Goal: Information Seeking & Learning: Learn about a topic

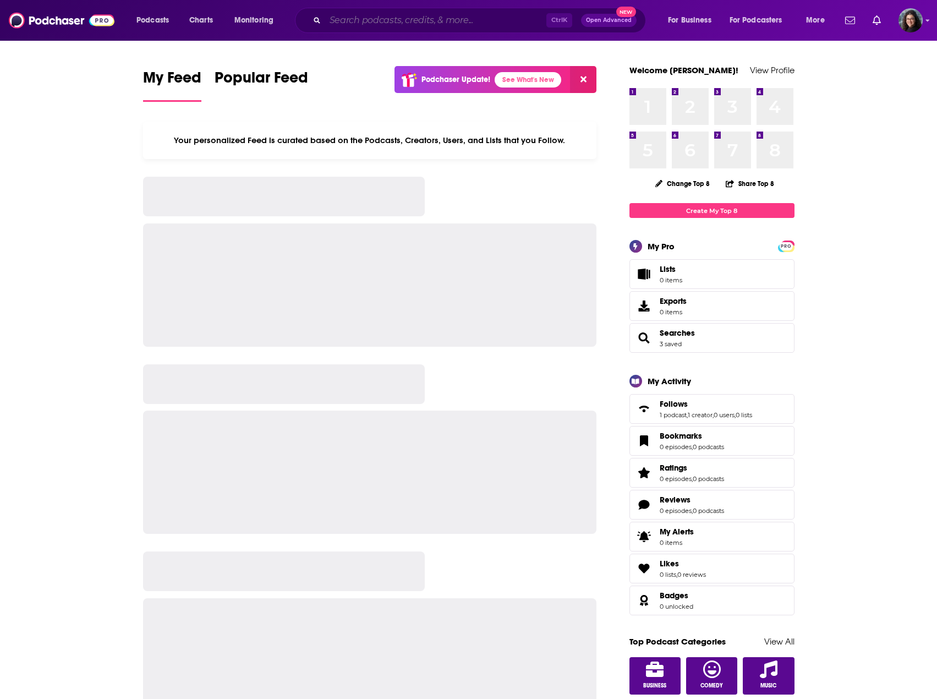
click at [357, 18] on input "Search podcasts, credits, & more..." at bounding box center [435, 21] width 221 height 18
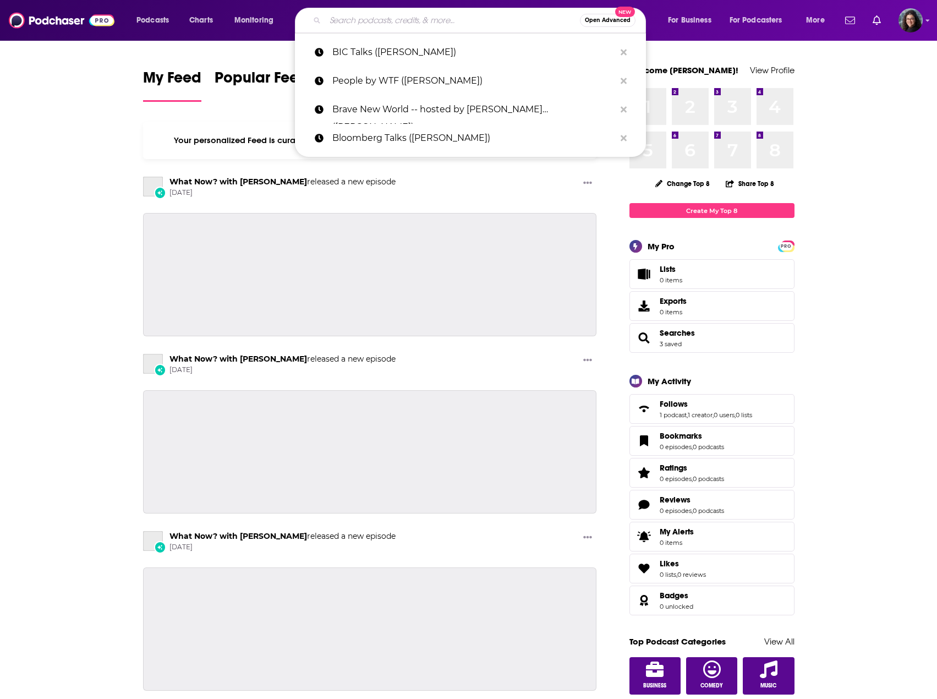
paste input "Volkswagen Group, Volkswagen Group China, SAIC VOLKSWAGEN, FAW-Volkswagen, Volk…"
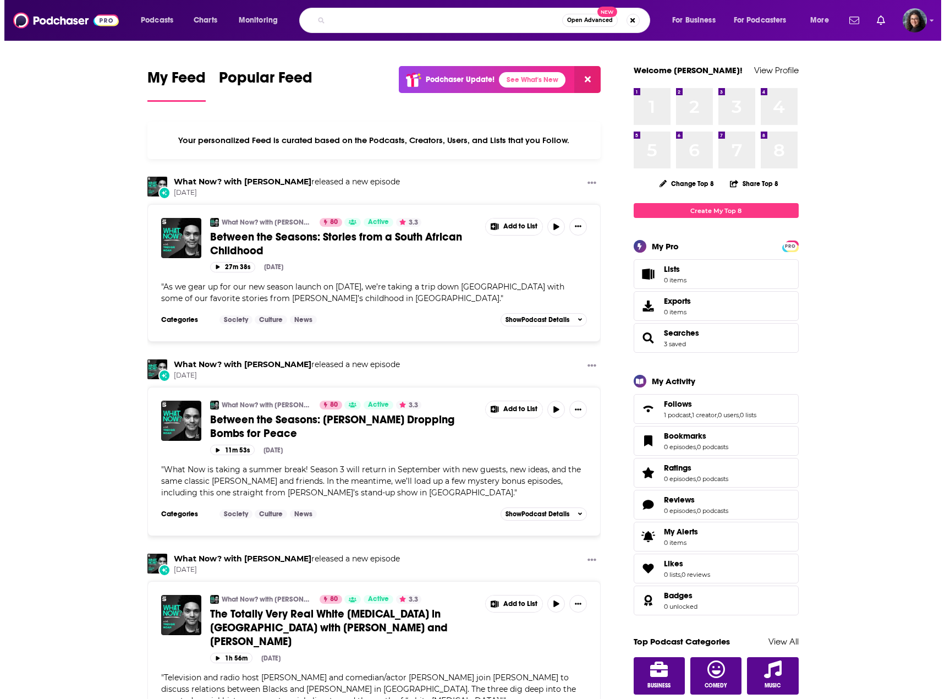
scroll to position [0, 712]
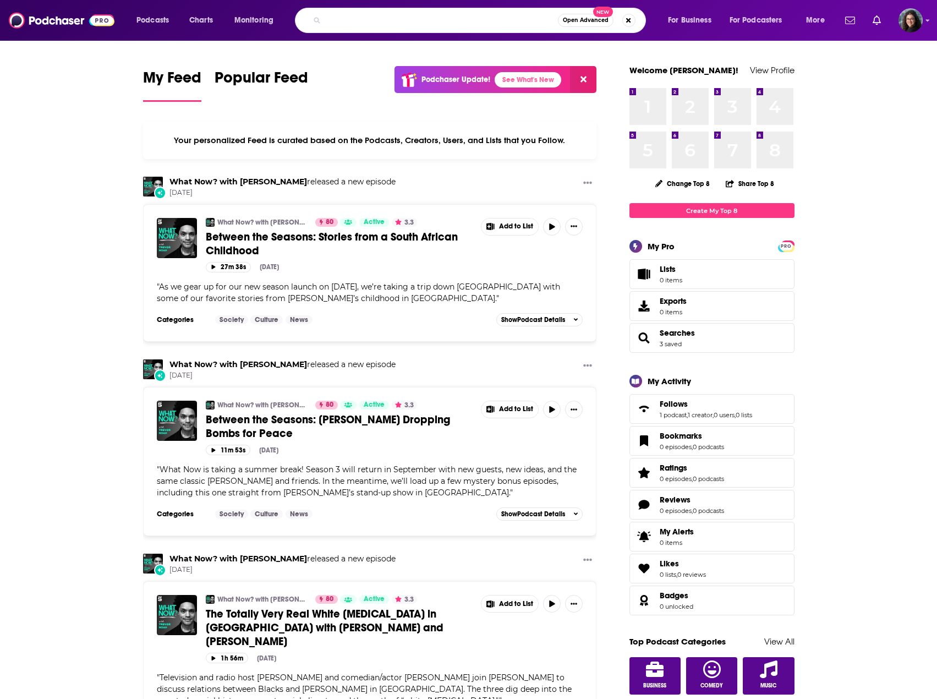
type input "Volkswagen Group, Volkswagen Group China, SAIC VOLKSWAGEN, FAW-Volkswagen, Volk…"
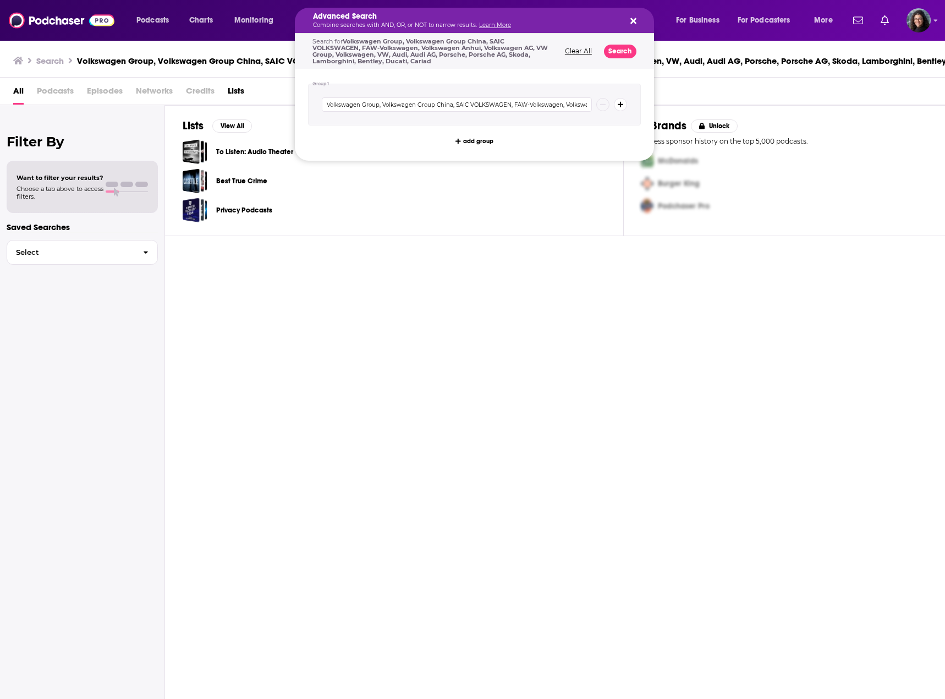
click at [572, 50] on button "Clear All" at bounding box center [579, 51] width 34 height 8
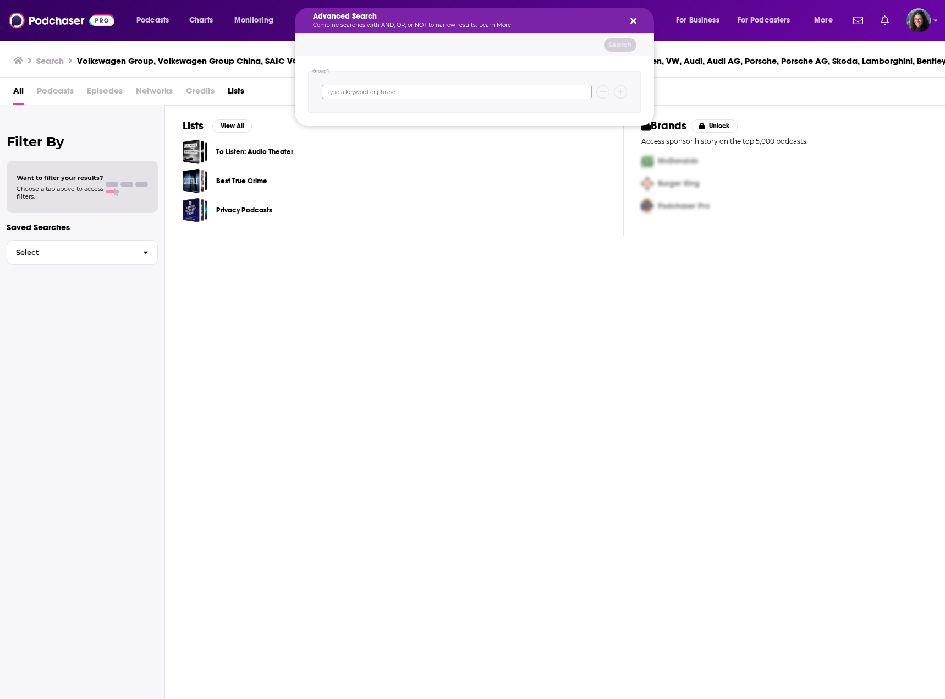
click at [392, 94] on input "Search podcasts, credits, & more..." at bounding box center [457, 92] width 270 height 14
paste input "Volkswagen Group, Volkswagen Group China, SAIC VOLKSWAGEN, FAW-Volkswagen, Volk…"
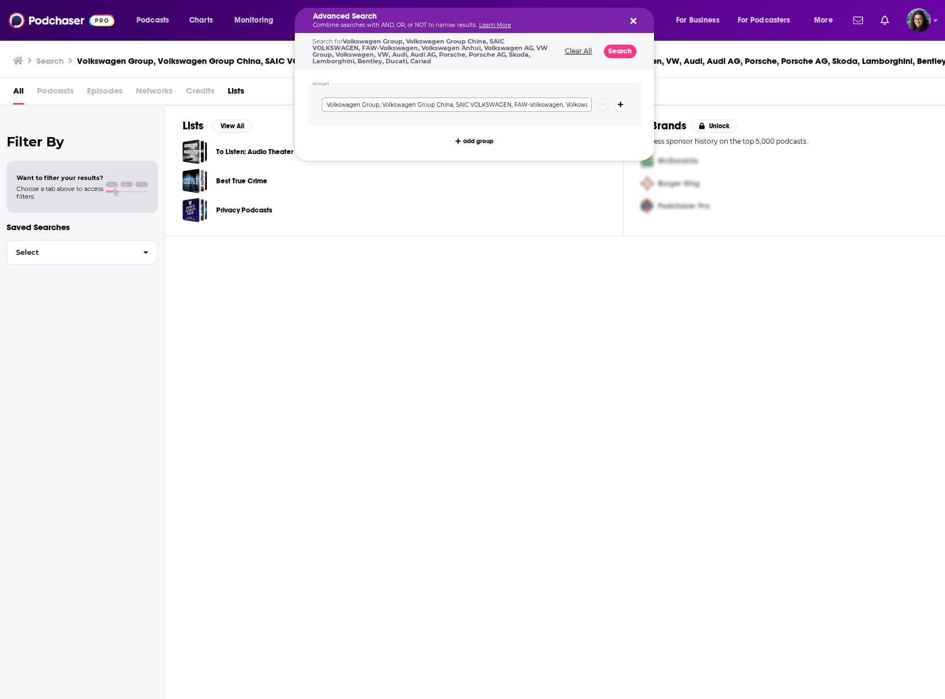
scroll to position [0, 374]
click at [354, 105] on input "Volkswagen Group, Volkswagen Group China, SAIC VOLKSWAGEN, FAW-Volkswagen, Volk…" at bounding box center [457, 104] width 270 height 14
type input "Volkswagen Group, Volkswagen Group China, SAIC VOLKSWAGEN, FAW-Volkswagen, Volk…"
click at [585, 49] on button "Clear All" at bounding box center [579, 51] width 34 height 8
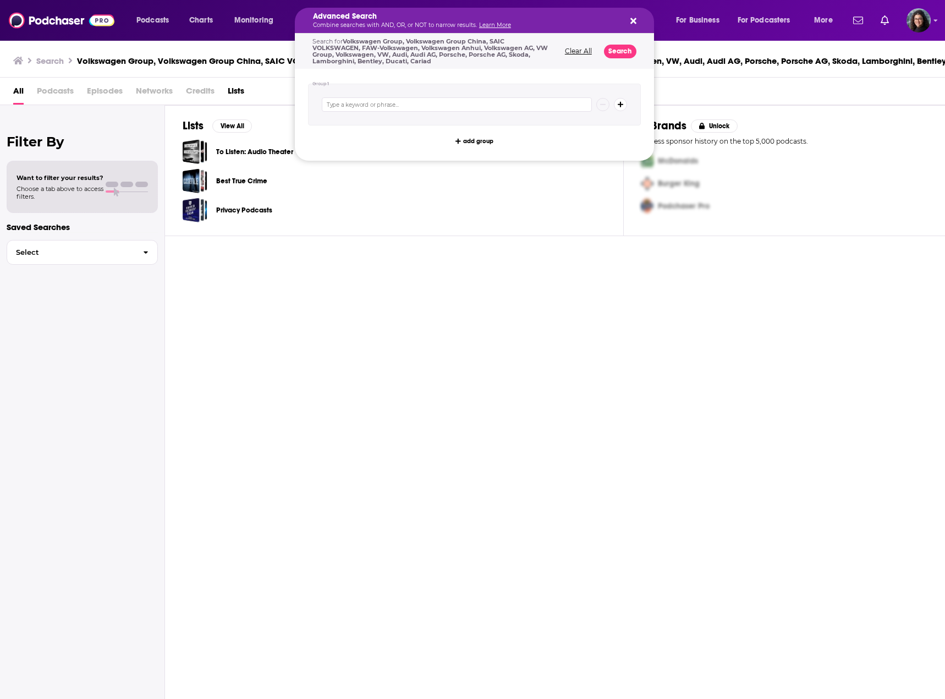
scroll to position [0, 0]
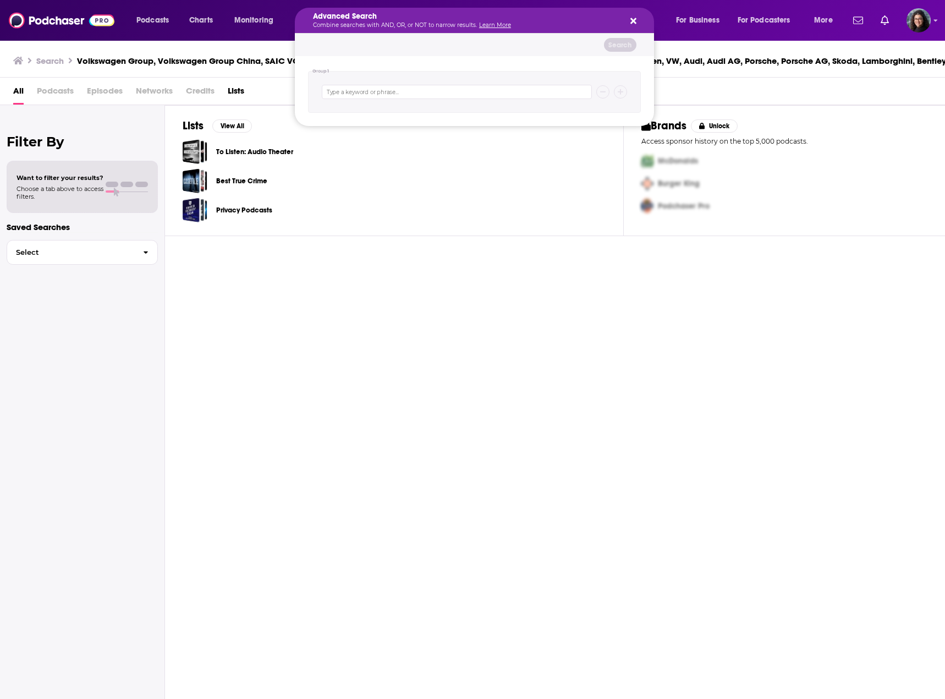
click at [633, 17] on icon "Search podcasts, credits, & more..." at bounding box center [633, 21] width 6 height 9
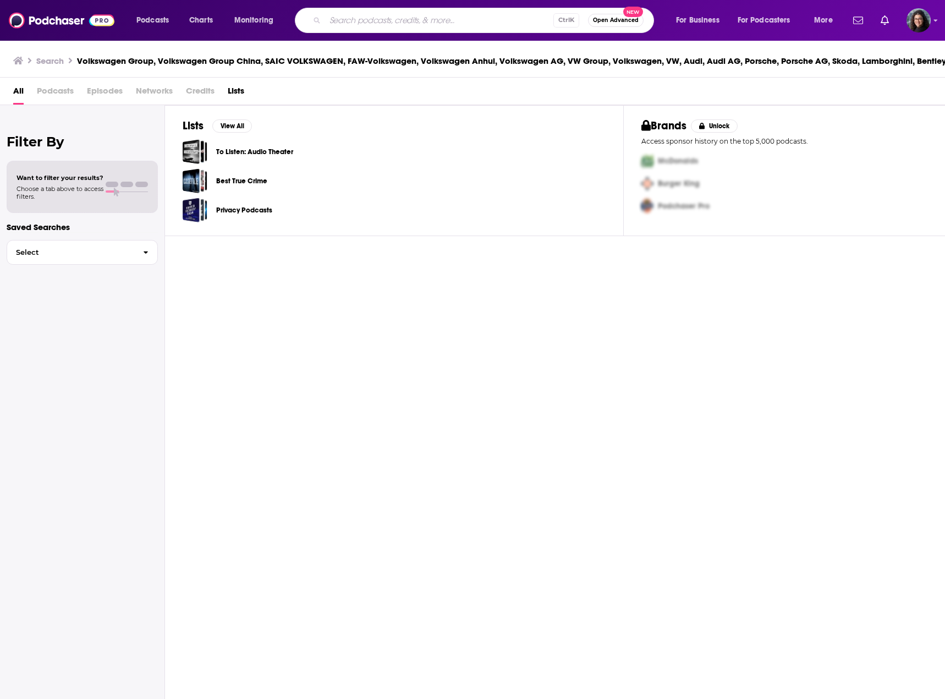
click at [611, 17] on button "Open Advanced New" at bounding box center [616, 20] width 56 height 13
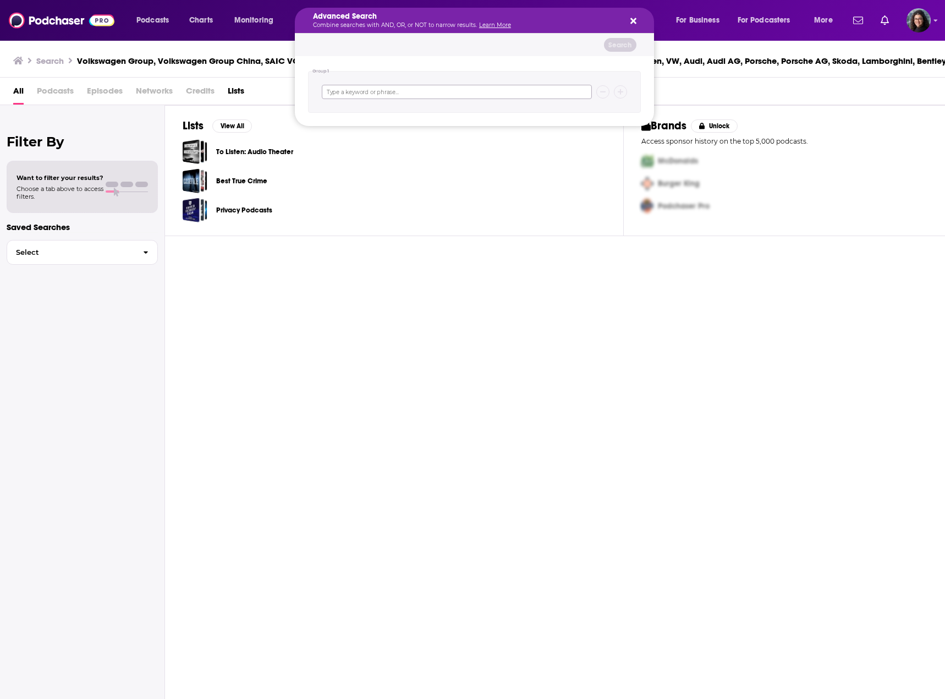
click at [404, 98] on input "Search podcasts, credits, & more..." at bounding box center [457, 92] width 270 height 14
paste input "Volkswagen Group, Volkswagen Group China, SAIC VOLKSWAGEN, FAW-Volkswagen, Volk…"
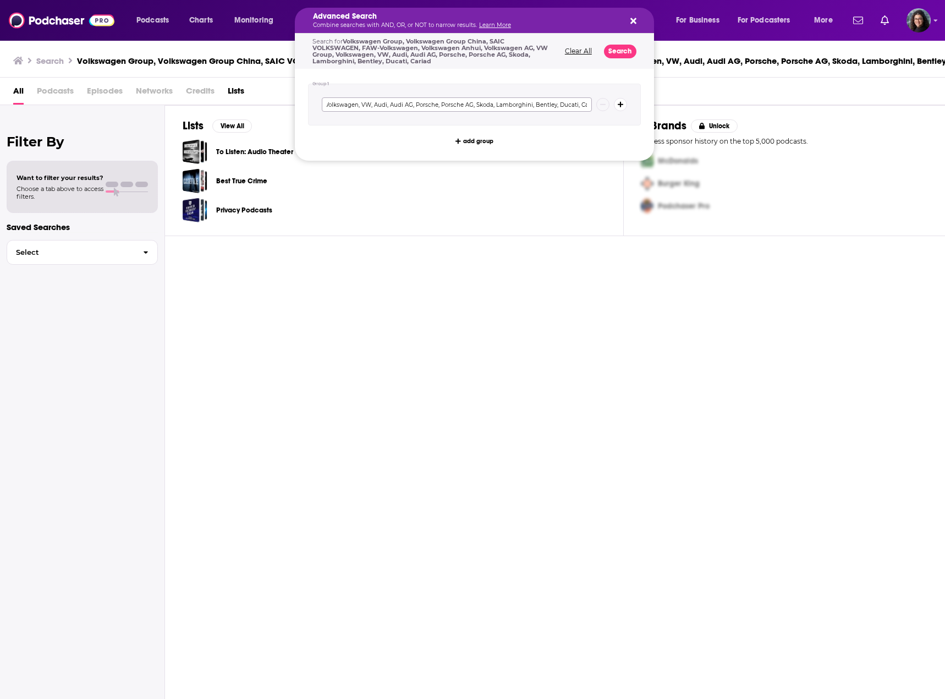
click at [571, 102] on input "Volkswagen Group, Volkswagen Group China, SAIC VOLKSWAGEN, FAW-Volkswagen, Volk…" at bounding box center [457, 104] width 270 height 14
type input "Volkswagen Group or Volkswagen Group China or SAIC VOLKSWAGEN or FAW-Volkswagen…"
click at [618, 52] on button "Search" at bounding box center [620, 52] width 32 height 14
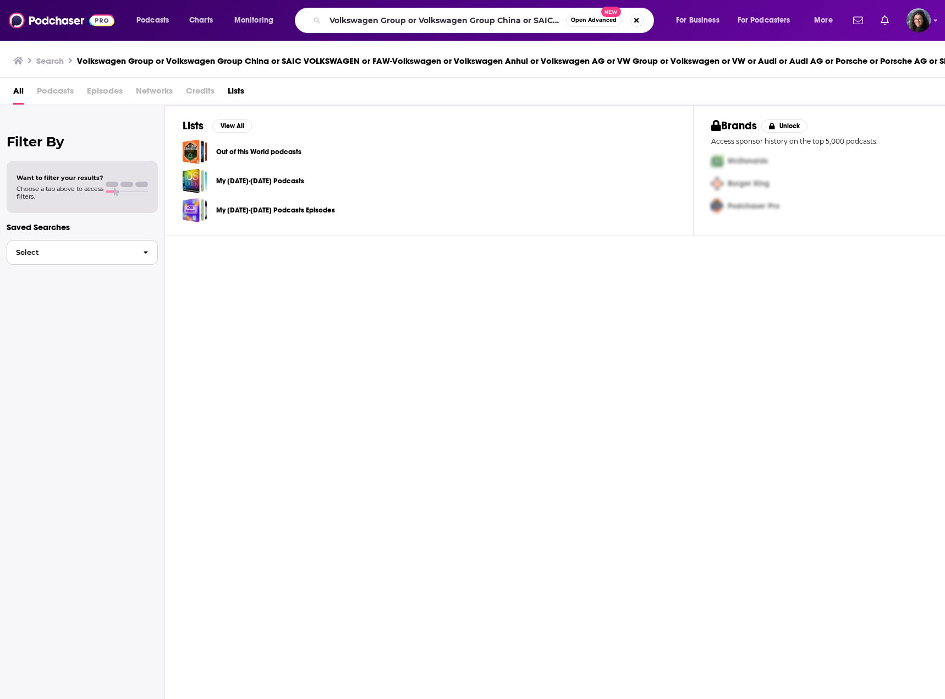
click at [84, 258] on button "Select" at bounding box center [82, 252] width 151 height 25
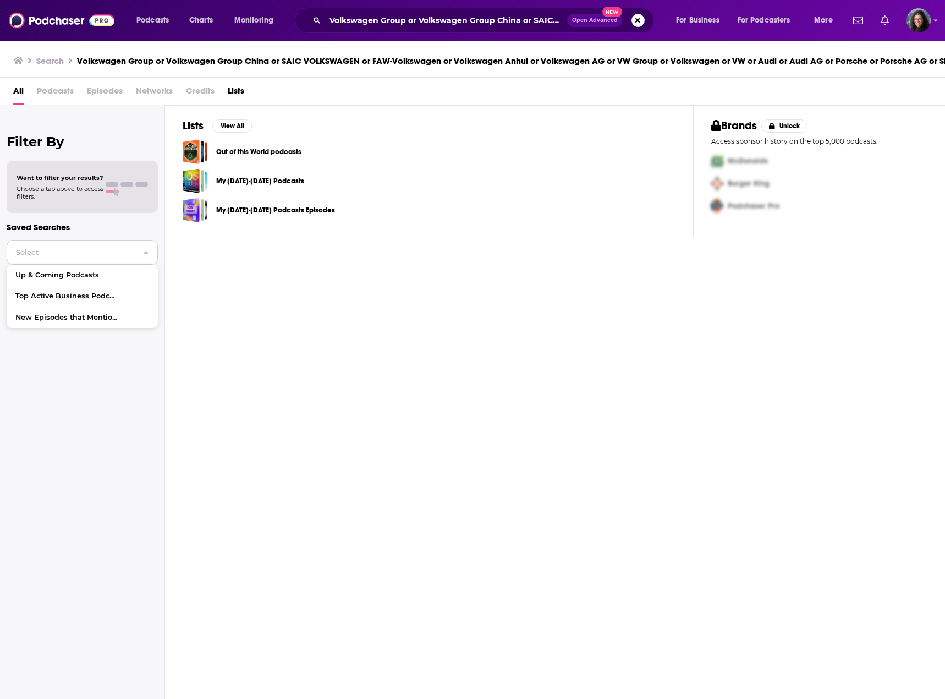
click at [83, 256] on button "Select" at bounding box center [82, 252] width 151 height 25
click at [108, 90] on span "Episodes" at bounding box center [105, 93] width 36 height 23
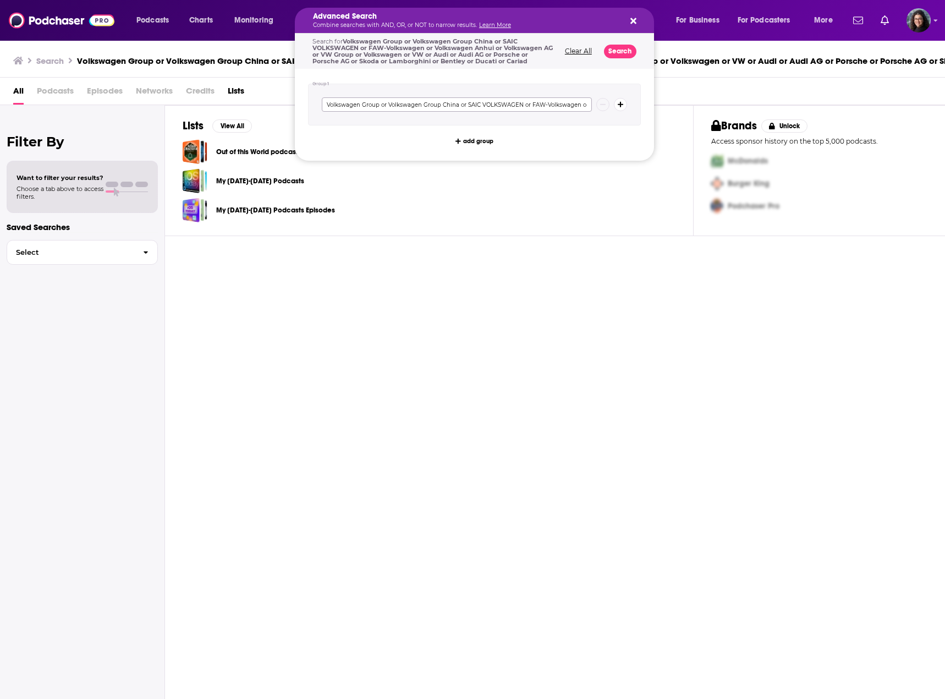
click at [380, 106] on input "Volkswagen Group or Volkswagen Group China or SAIC VOLKSWAGEN or FAW-Volkswagen…" at bounding box center [457, 104] width 270 height 14
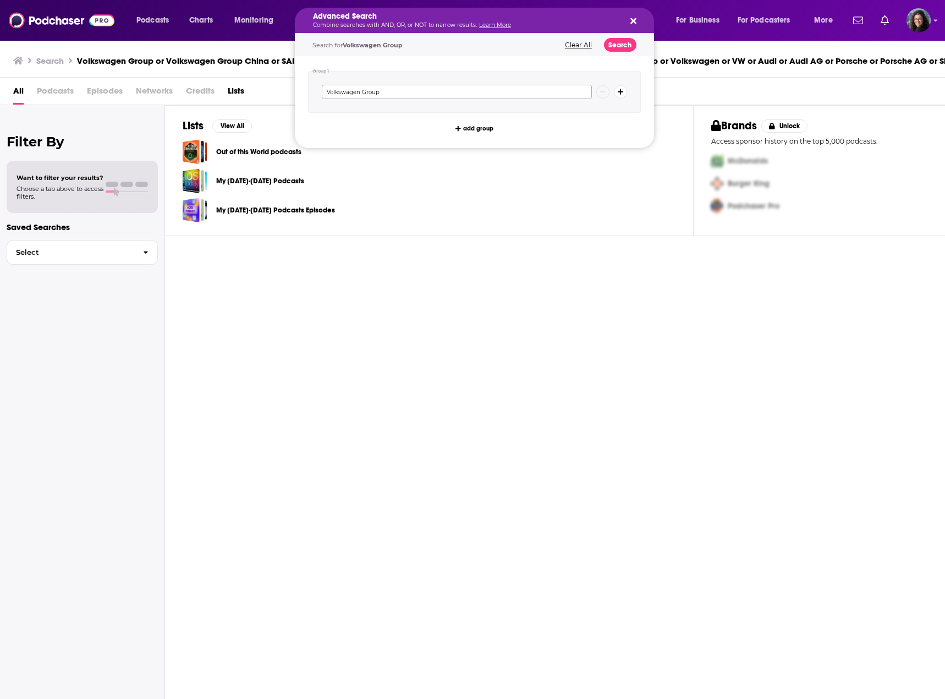
type input "Volkswagen Group"
click at [611, 46] on button "Search" at bounding box center [620, 45] width 32 height 14
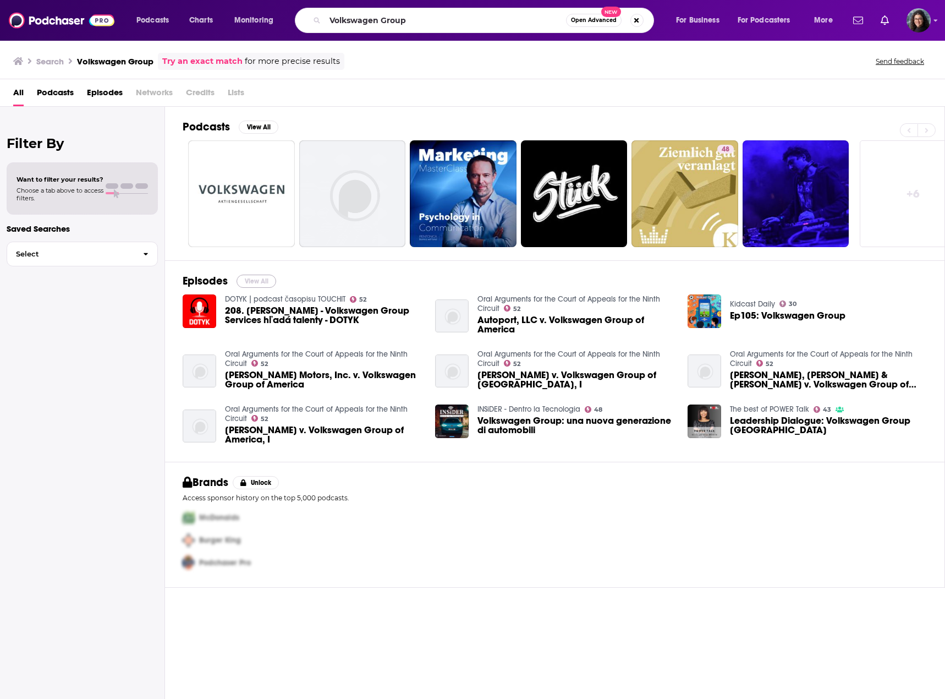
click at [261, 282] on button "View All" at bounding box center [257, 281] width 40 height 13
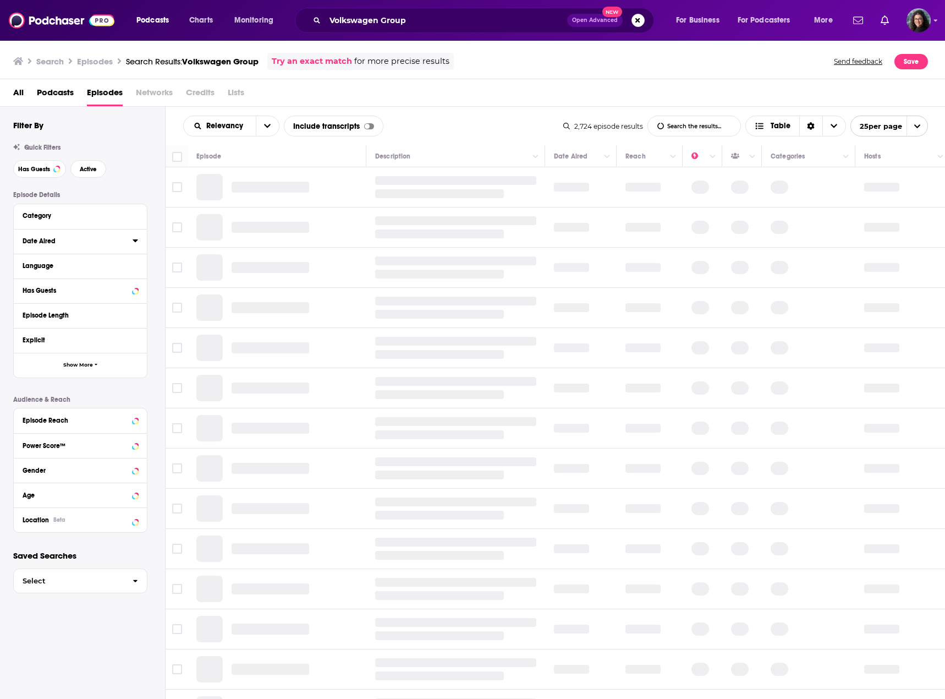
click at [135, 239] on icon at bounding box center [136, 240] width 6 height 9
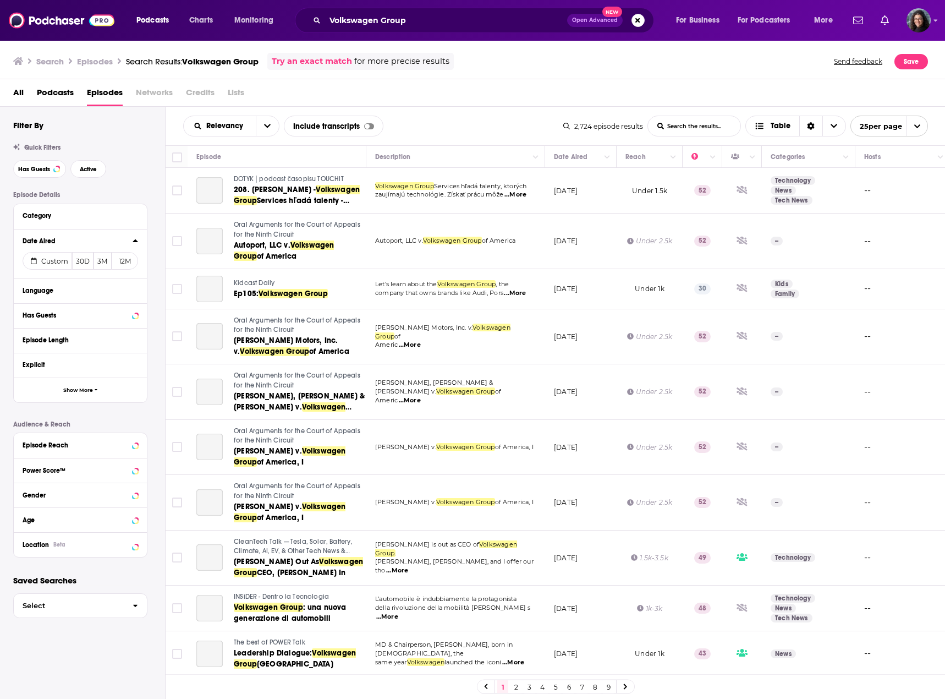
click at [123, 261] on button "12M" at bounding box center [125, 261] width 26 height 18
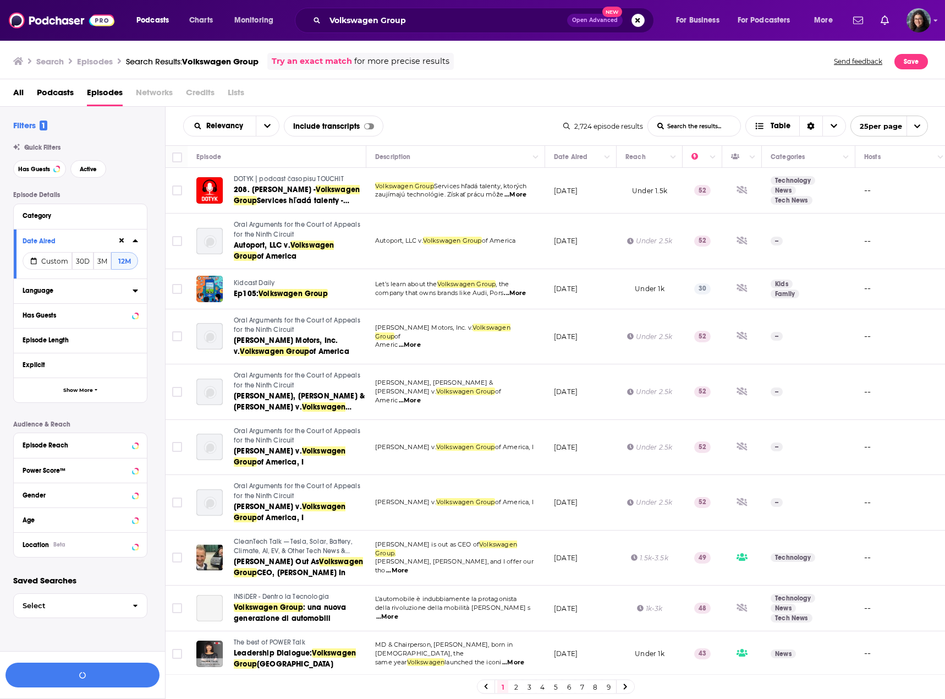
click at [136, 290] on icon at bounding box center [135, 290] width 5 height 3
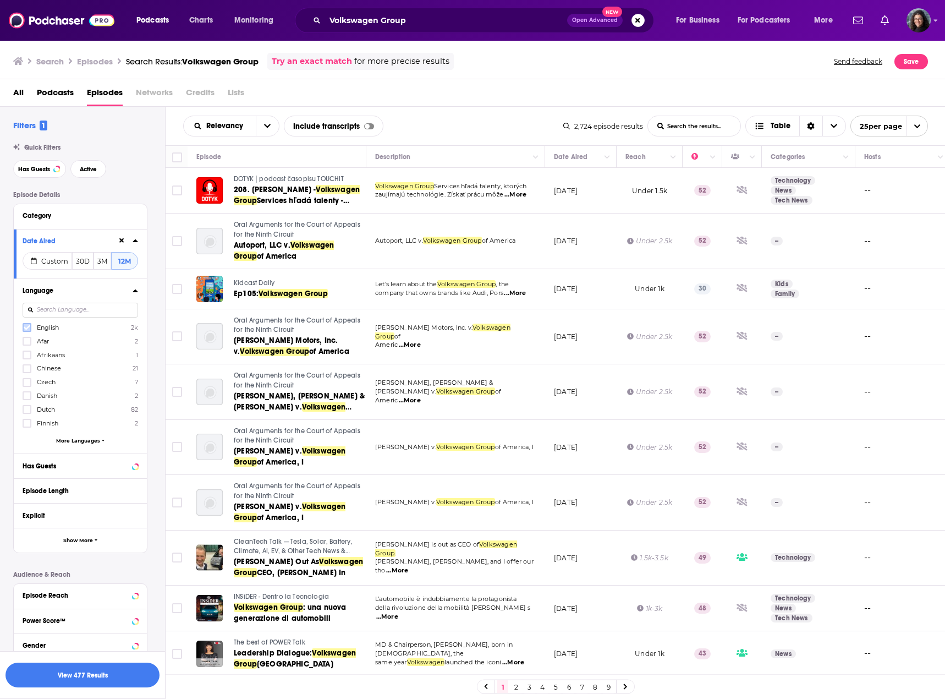
click at [29, 326] on icon at bounding box center [27, 327] width 7 height 5
click at [93, 676] on button "View 402 Results" at bounding box center [83, 674] width 154 height 25
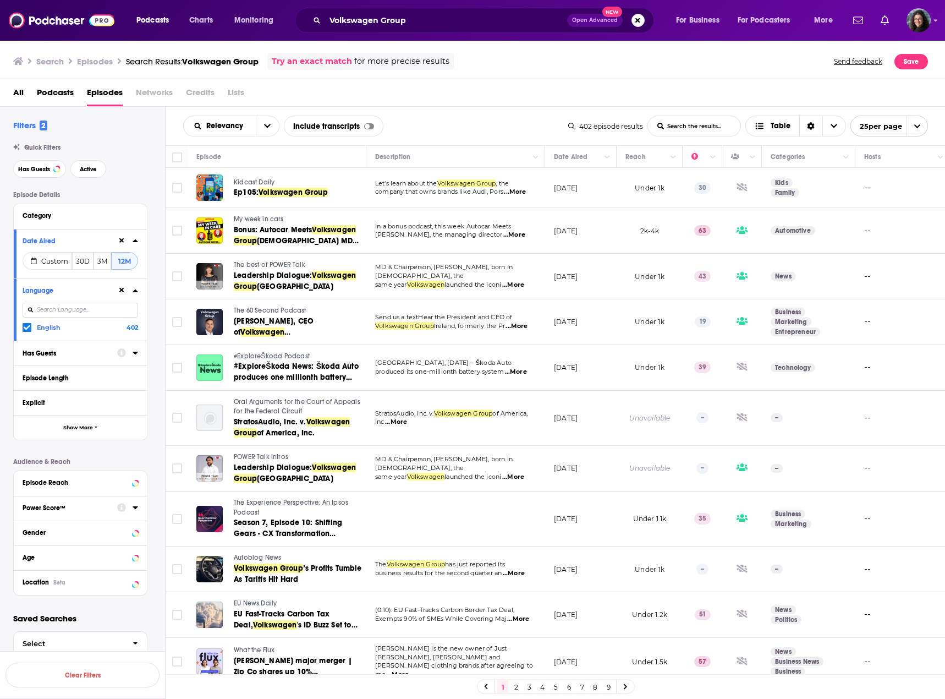
click at [517, 234] on span "...More" at bounding box center [514, 235] width 22 height 9
click at [432, 116] on div "Relevancy List Search Input Search the results... Include transcripts Table" at bounding box center [375, 126] width 385 height 21
click at [132, 354] on div at bounding box center [127, 353] width 21 height 14
click at [136, 353] on icon at bounding box center [135, 353] width 5 height 3
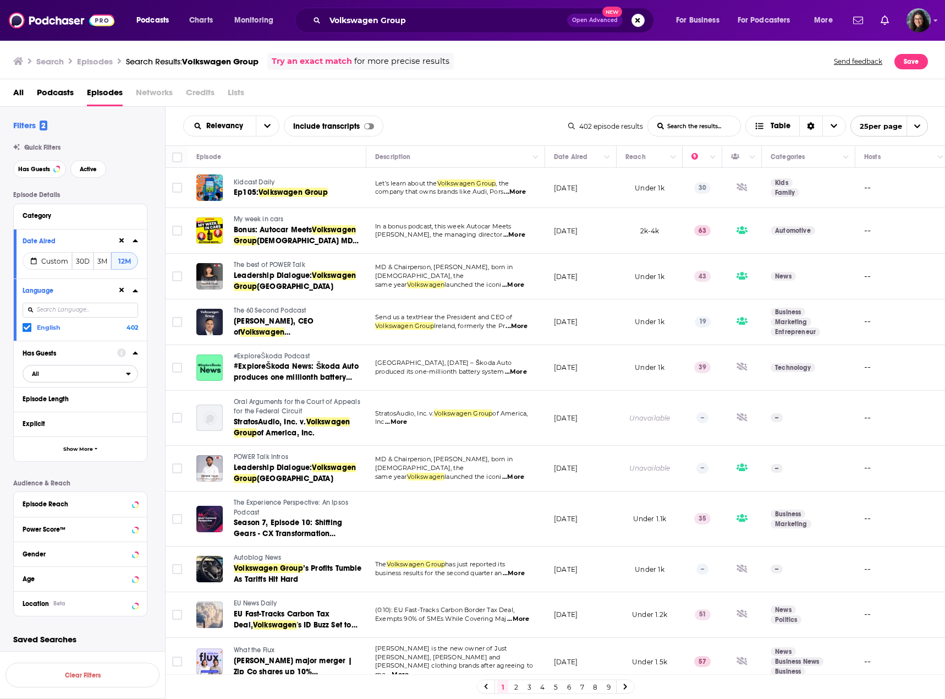
click at [91, 374] on span "All" at bounding box center [74, 373] width 103 height 14
click at [396, 24] on input "Volkswagen Group" at bounding box center [446, 21] width 242 height 18
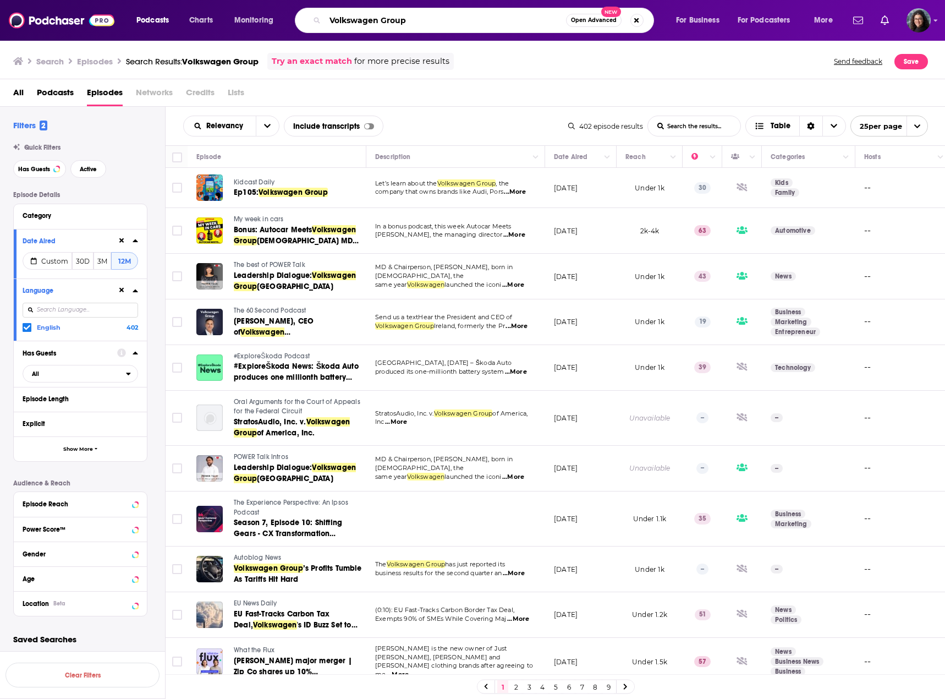
paste input "Chinese auto industry"
type input "Chinese auto industry"
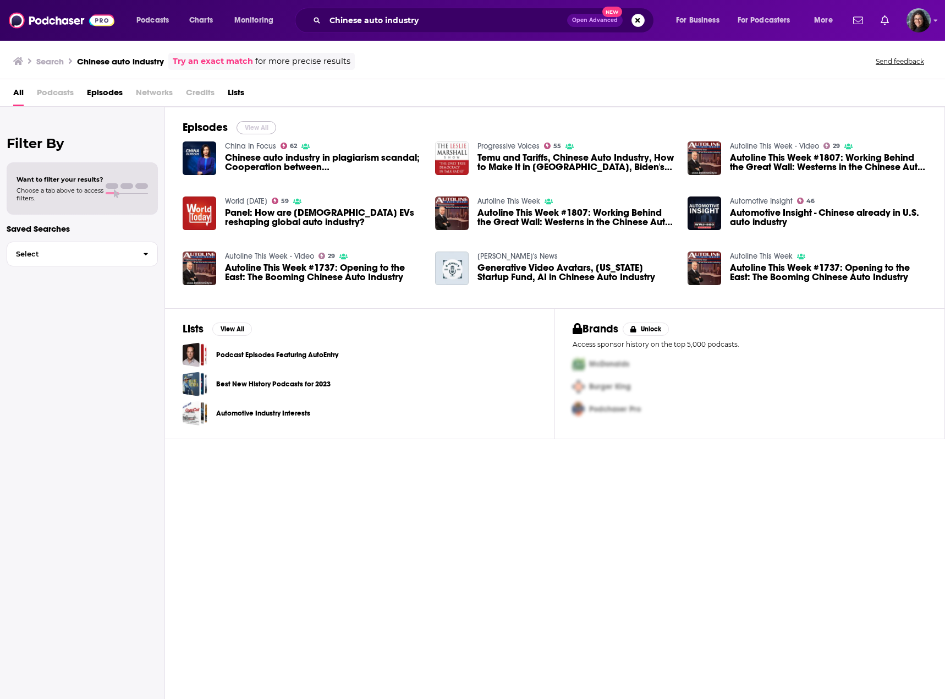
click at [251, 128] on button "View All" at bounding box center [257, 127] width 40 height 13
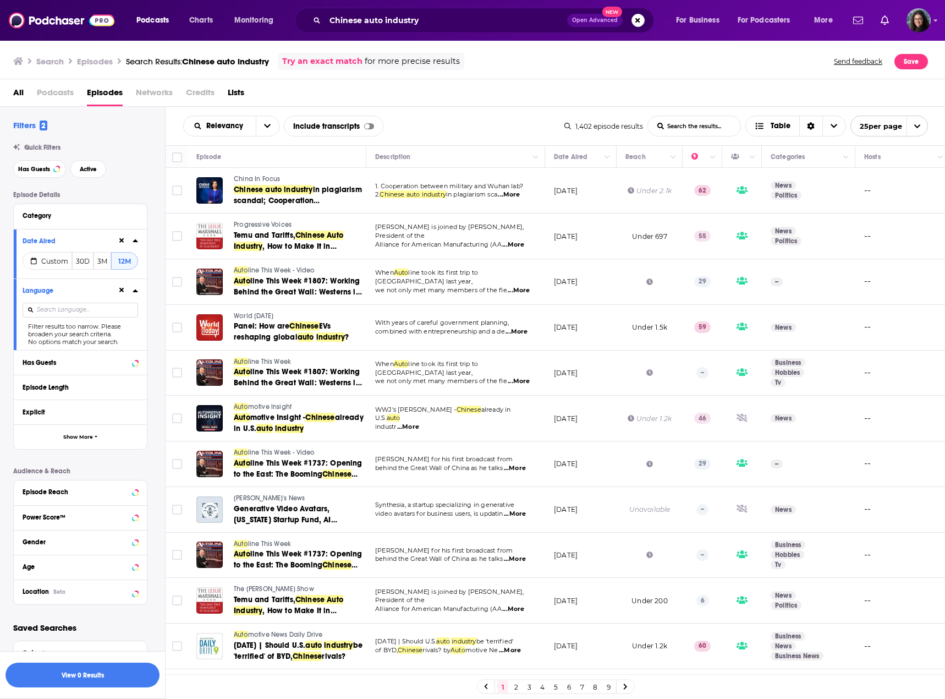
click at [518, 195] on span "...More" at bounding box center [509, 194] width 22 height 9
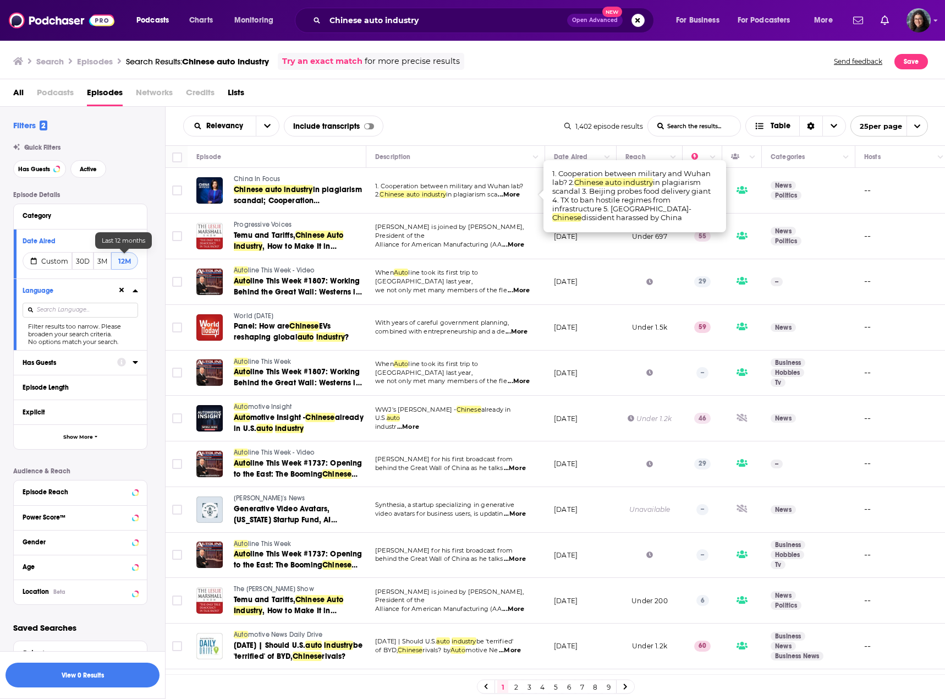
click at [125, 260] on button "12M" at bounding box center [124, 261] width 27 height 18
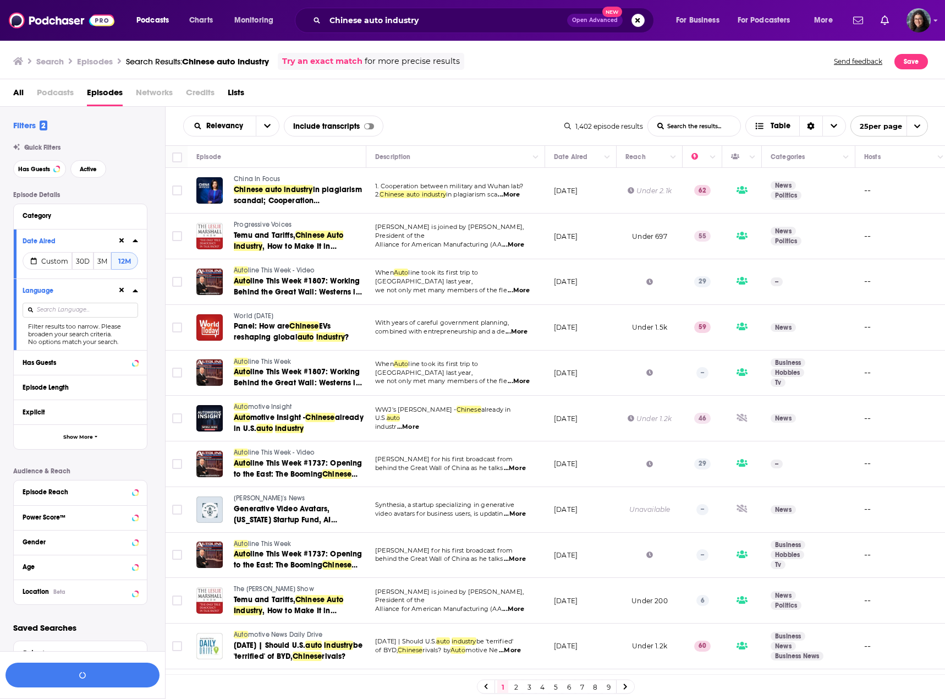
click at [65, 310] on input at bounding box center [81, 310] width 116 height 15
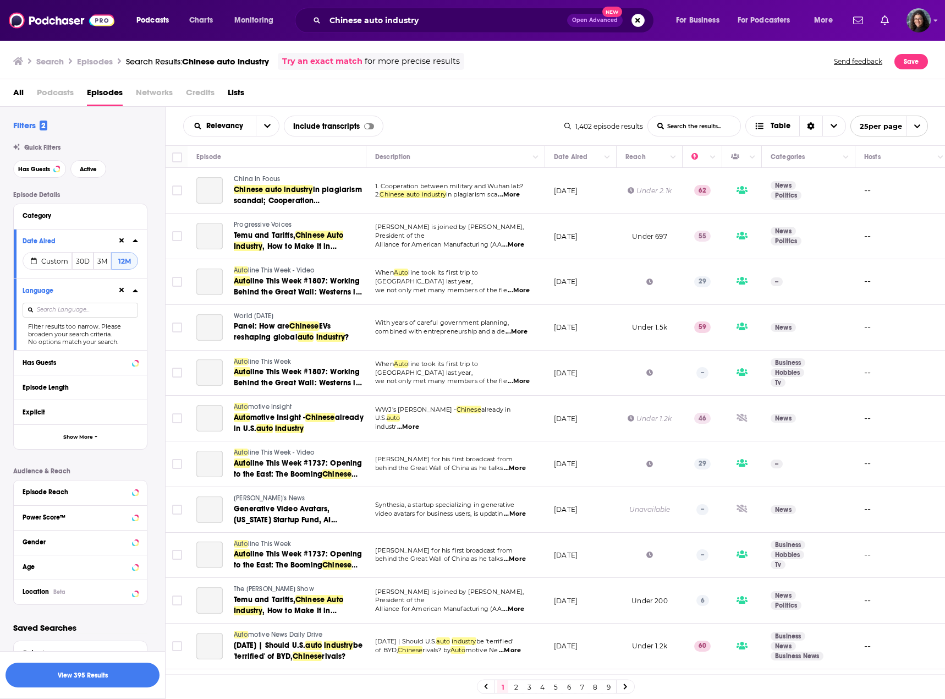
click at [123, 290] on icon at bounding box center [121, 290] width 5 height 5
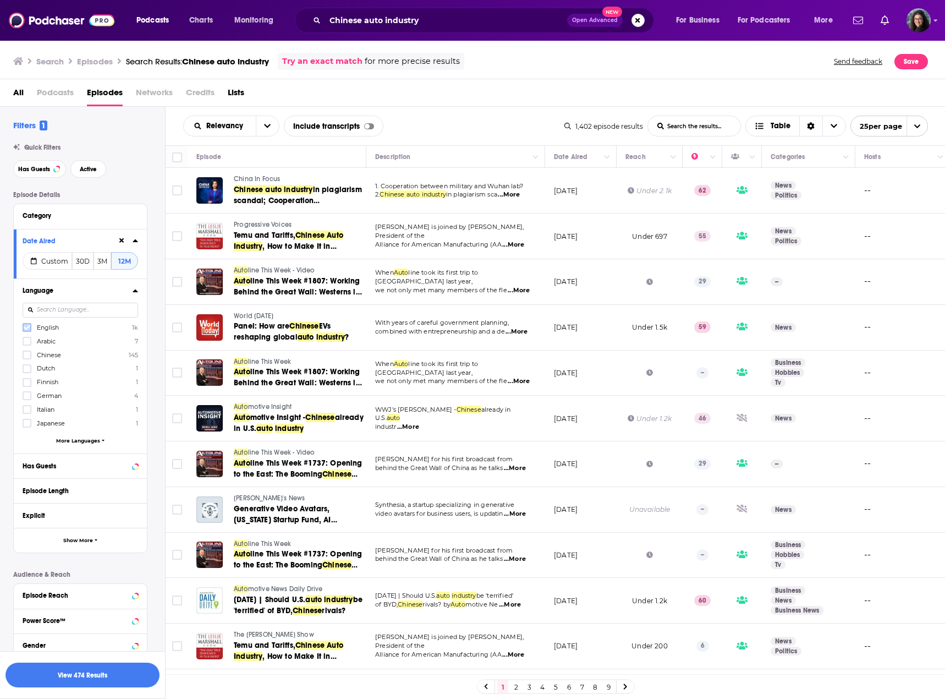
click at [27, 327] on icon at bounding box center [27, 327] width 7 height 7
click at [73, 674] on button "View 395 Results" at bounding box center [83, 674] width 154 height 25
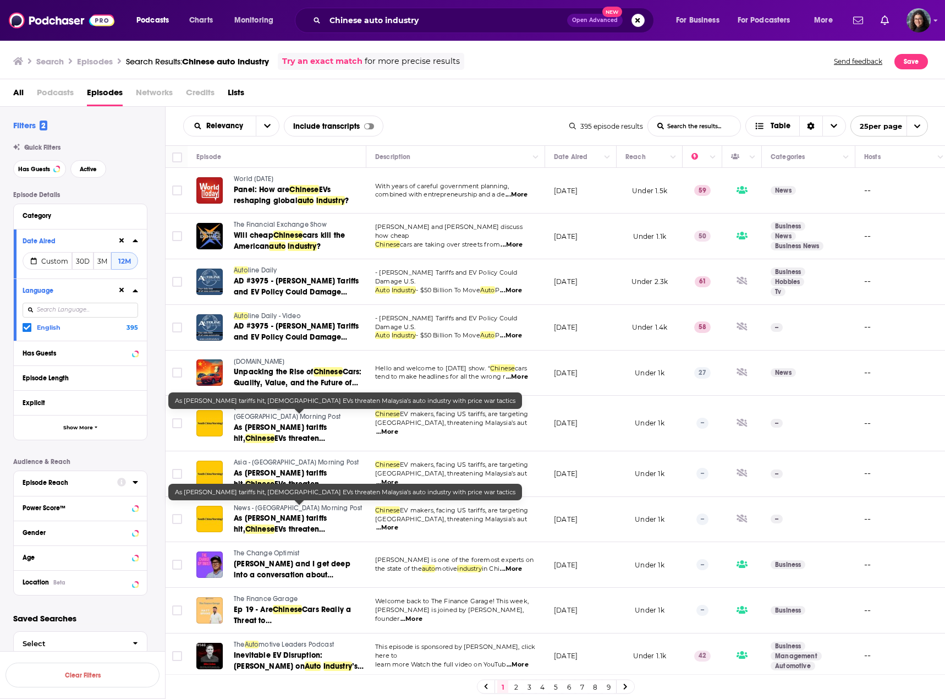
click at [523, 192] on span "...More" at bounding box center [517, 194] width 22 height 9
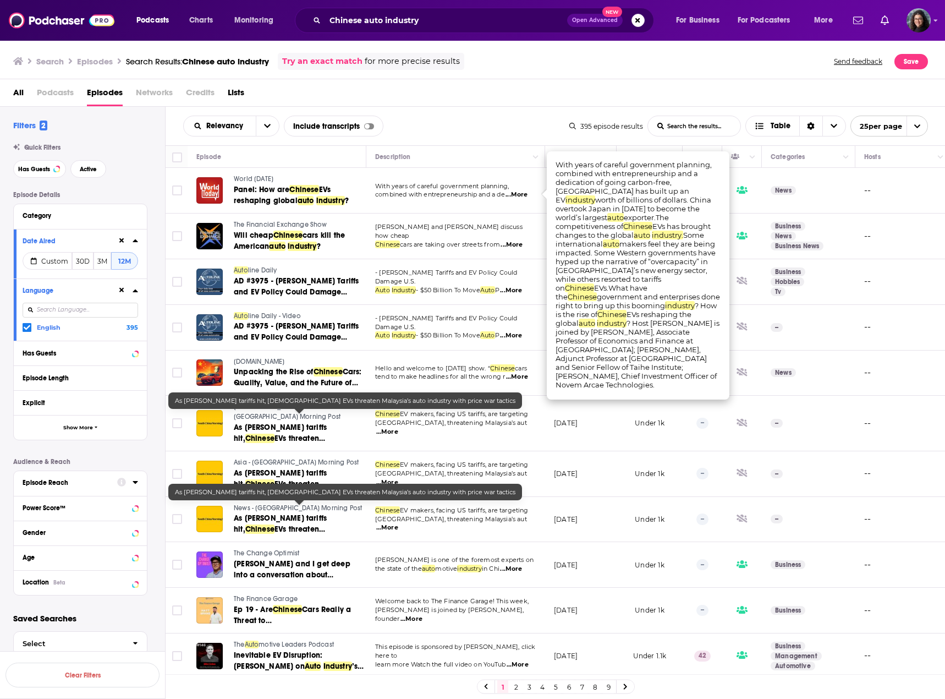
click at [473, 129] on div "Relevancy List Search Input Search the results... Include transcripts Table" at bounding box center [376, 126] width 386 height 21
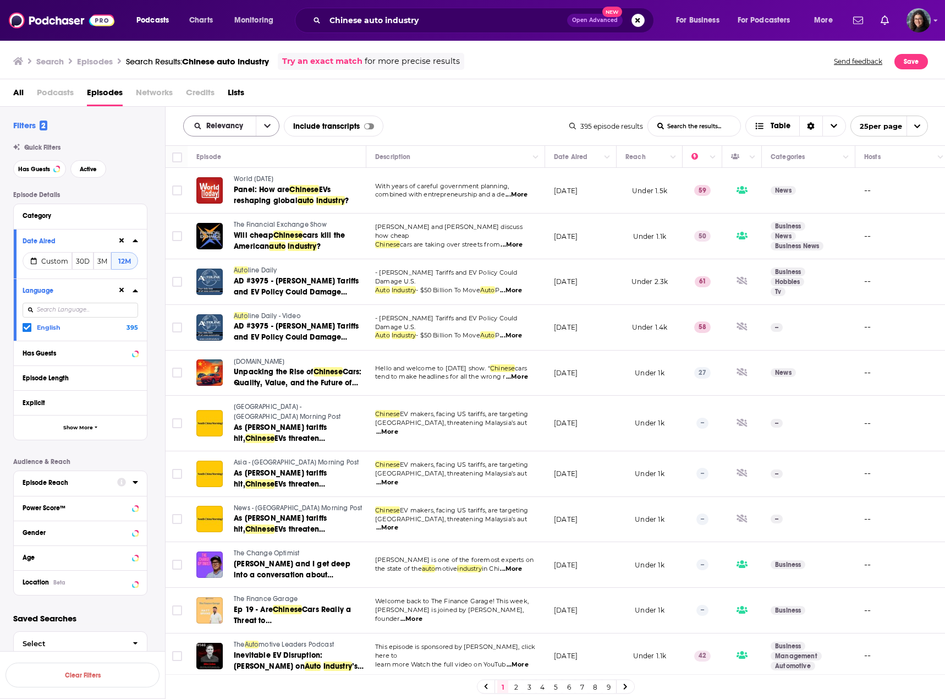
click at [269, 125] on icon "open menu" at bounding box center [267, 126] width 7 height 4
click at [267, 124] on icon "close menu" at bounding box center [267, 126] width 7 height 8
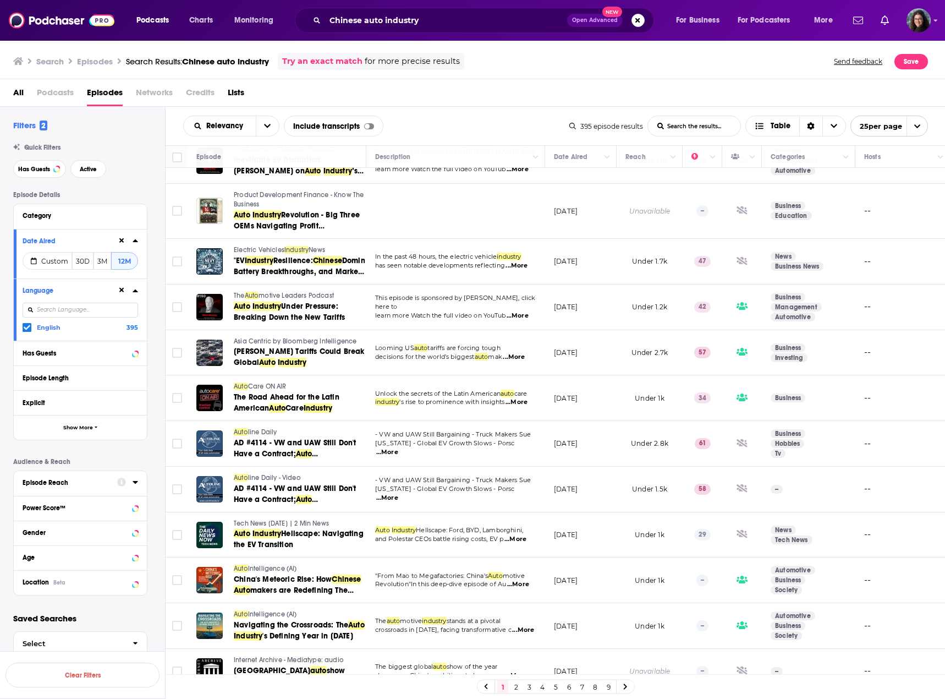
scroll to position [550, 0]
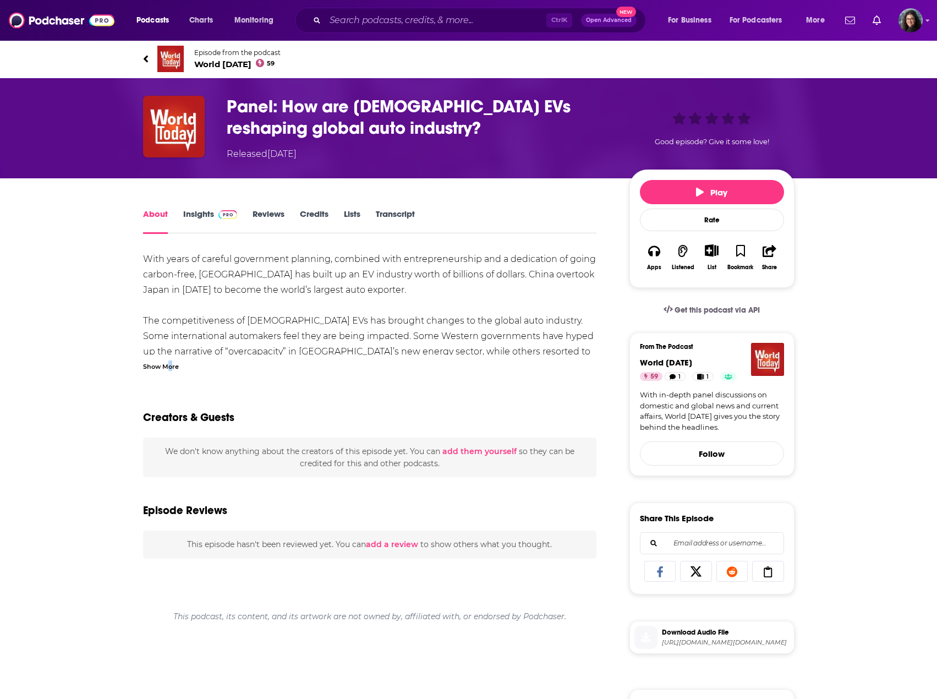
click at [170, 366] on div "Show More" at bounding box center [161, 365] width 36 height 10
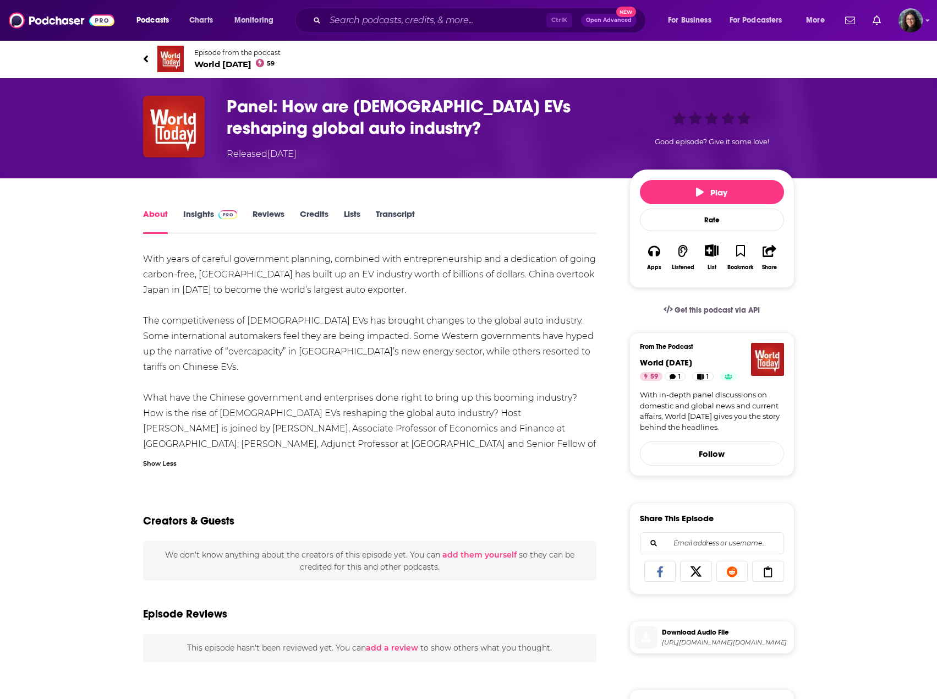
drag, startPoint x: 239, startPoint y: 444, endPoint x: 354, endPoint y: 445, distance: 115.5
click at [354, 445] on div "With years of careful government planning, combined with entrepreneurship and a…" at bounding box center [370, 359] width 454 height 216
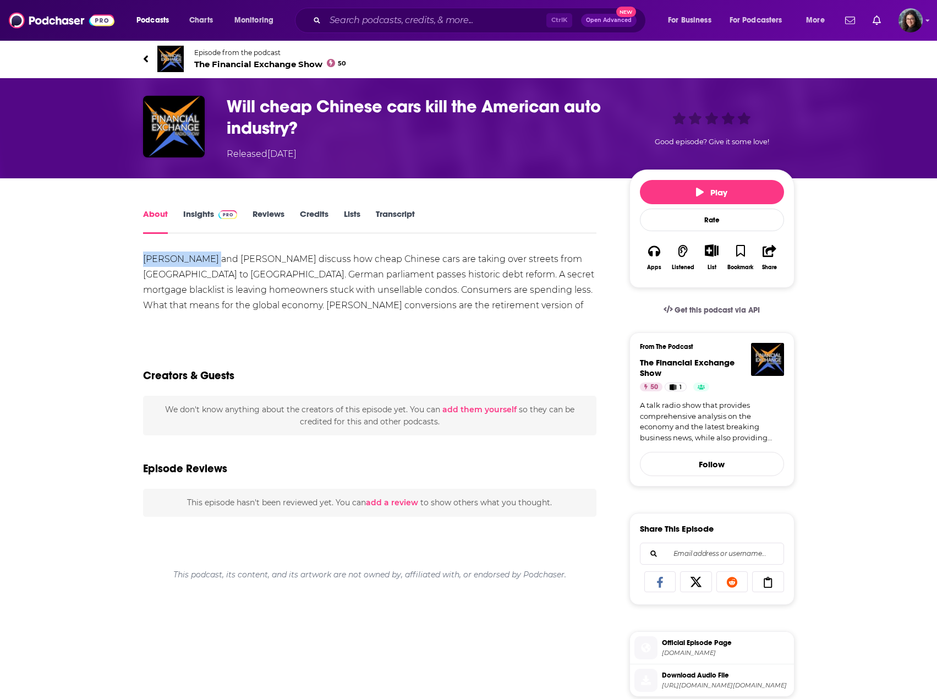
drag, startPoint x: 144, startPoint y: 257, endPoint x: 211, endPoint y: 256, distance: 67.1
click at [211, 256] on div "Mike Armstrong and Paul Lane discuss how cheap Chinese cars are taking over str…" at bounding box center [370, 289] width 454 height 77
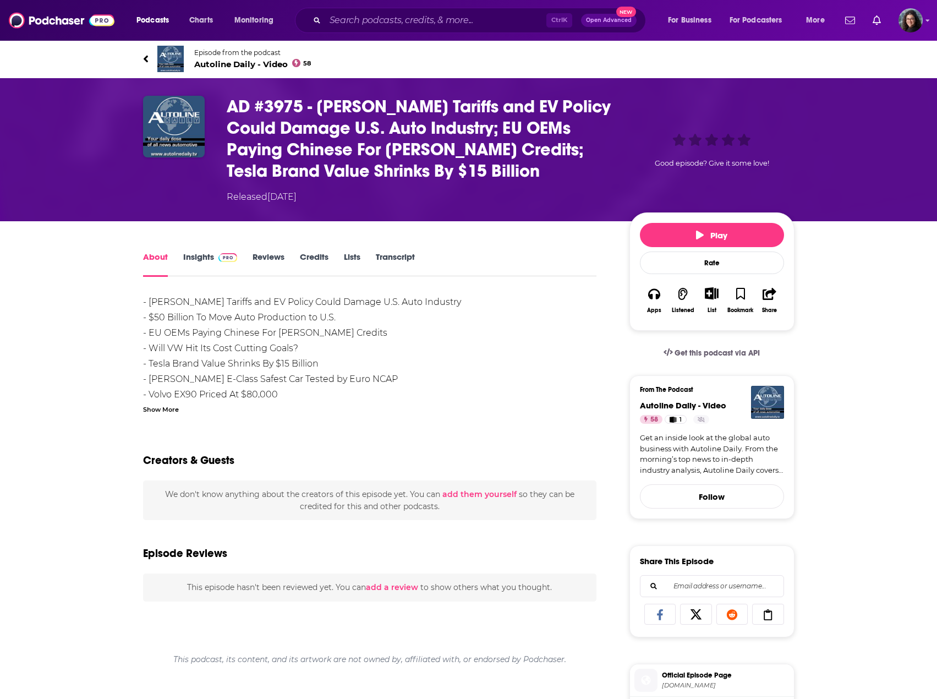
click at [148, 409] on div "Show More" at bounding box center [161, 408] width 36 height 10
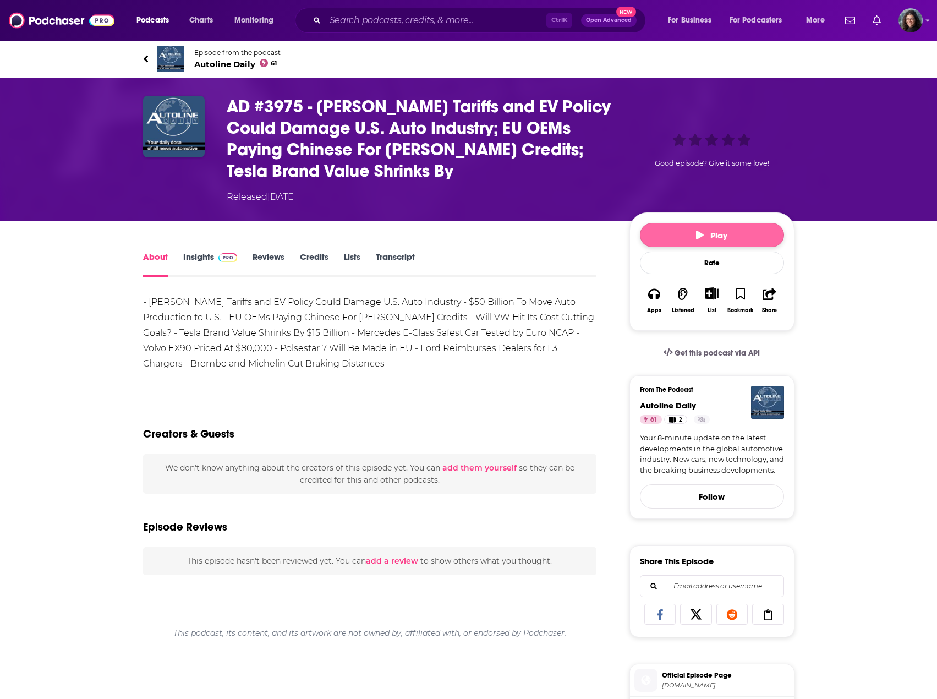
click at [724, 235] on span "Play" at bounding box center [711, 235] width 31 height 10
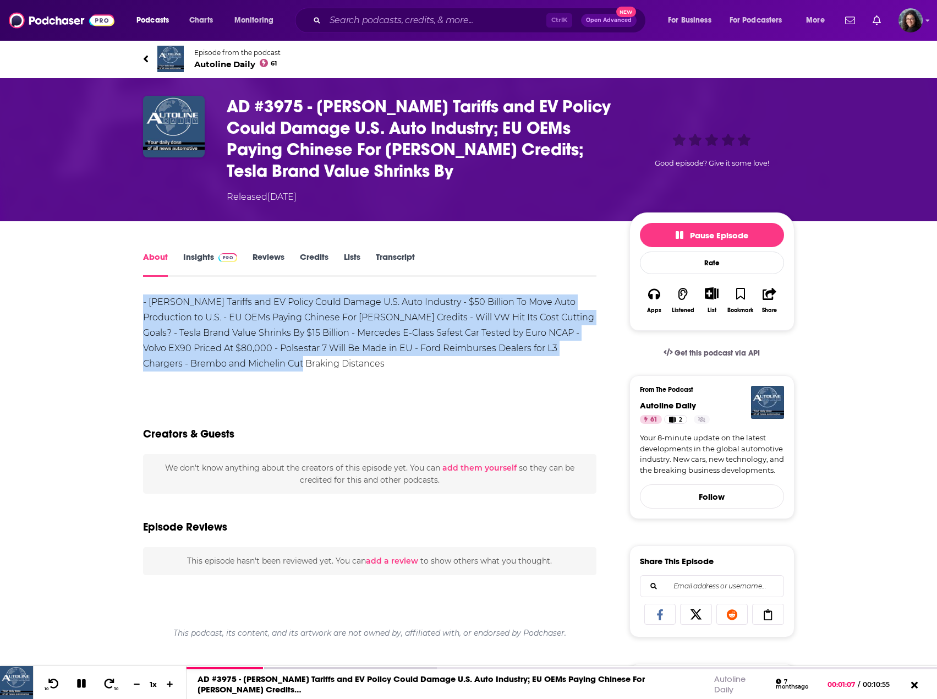
drag, startPoint x: 226, startPoint y: 363, endPoint x: 122, endPoint y: 303, distance: 120.0
click at [122, 303] on div "About Insights Reviews Credits Lists Transcript - Trump Tariffs and EV Policy C…" at bounding box center [469, 652] width 704 height 862
copy div "- Trump Tariffs and EV Policy Could Damage U.S. Auto Industry - $50 Billion To …"
click at [80, 681] on icon at bounding box center [81, 683] width 9 height 9
click at [212, 65] on span "Autoline Daily 61" at bounding box center [237, 64] width 86 height 10
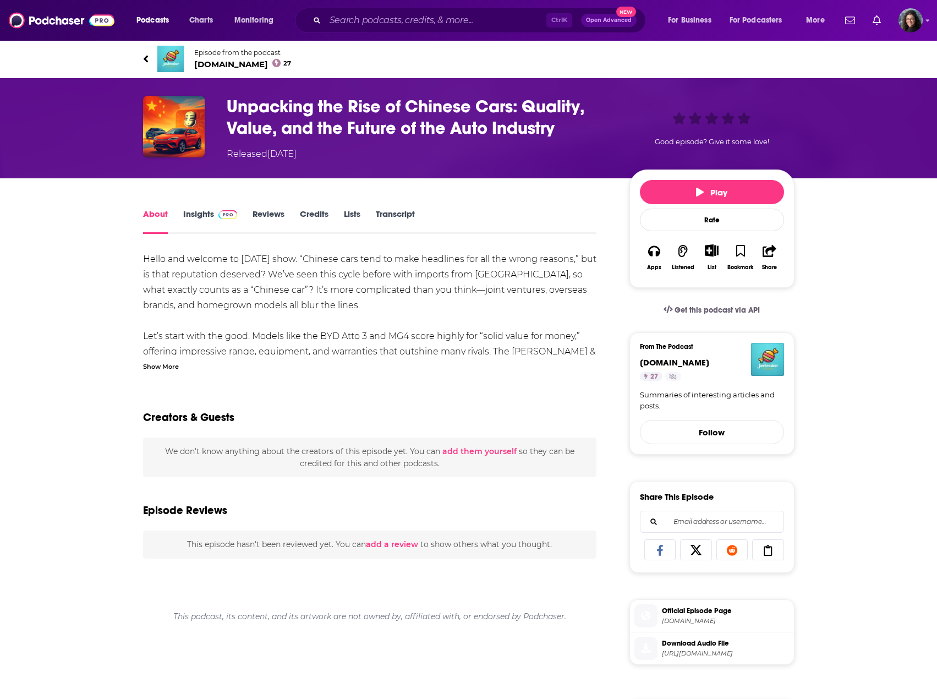
click at [166, 368] on div "Show More" at bounding box center [161, 365] width 36 height 10
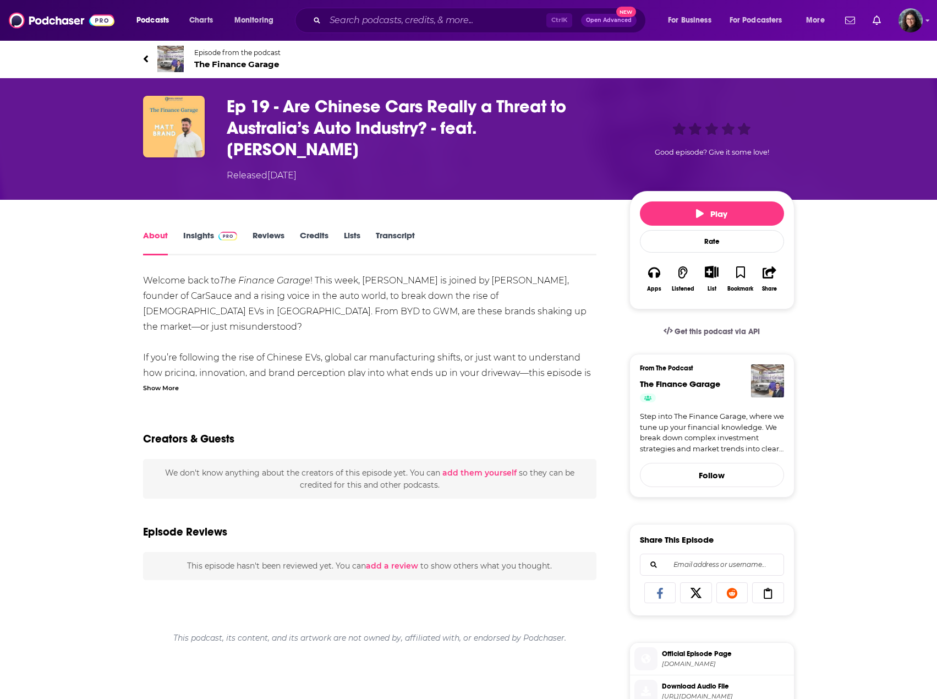
click at [163, 382] on div "Show More" at bounding box center [161, 387] width 36 height 10
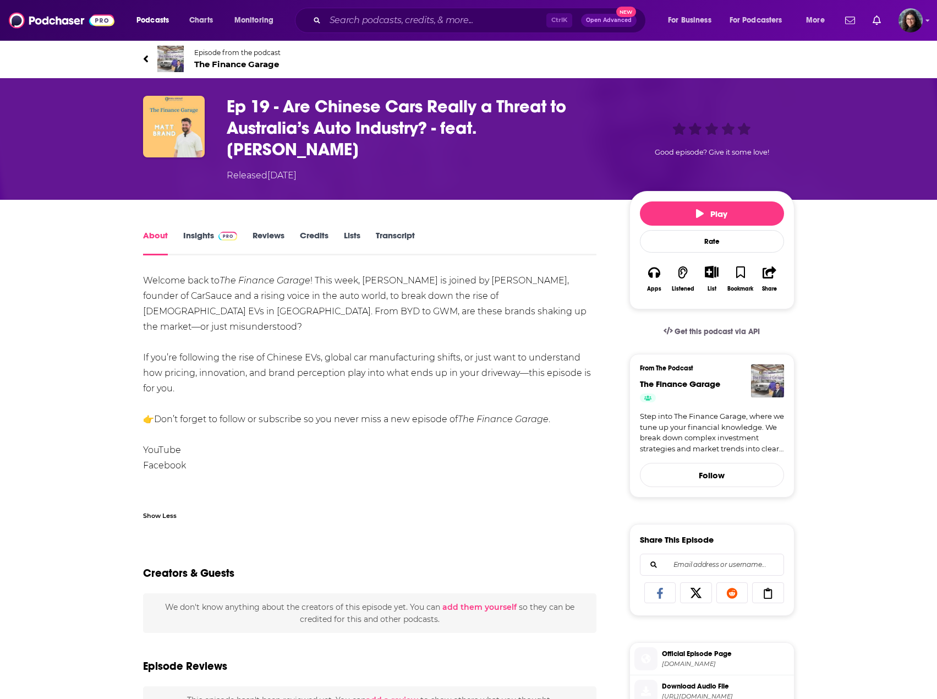
click at [401, 230] on link "Transcript" at bounding box center [395, 242] width 39 height 25
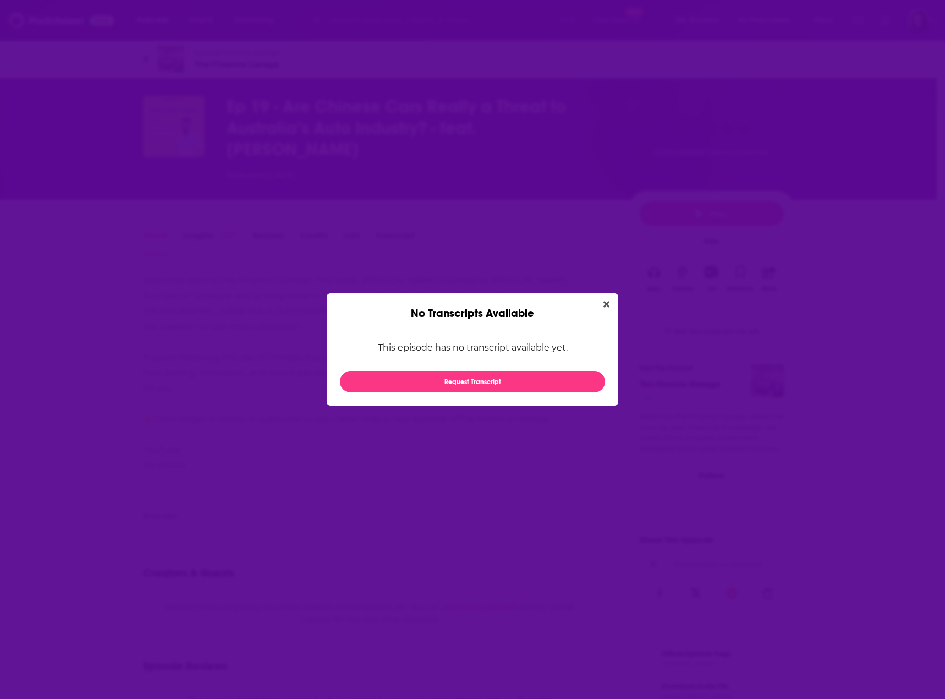
click at [615, 303] on div "No Transcripts Available" at bounding box center [473, 306] width 292 height 27
click at [608, 305] on icon "Close" at bounding box center [607, 304] width 6 height 6
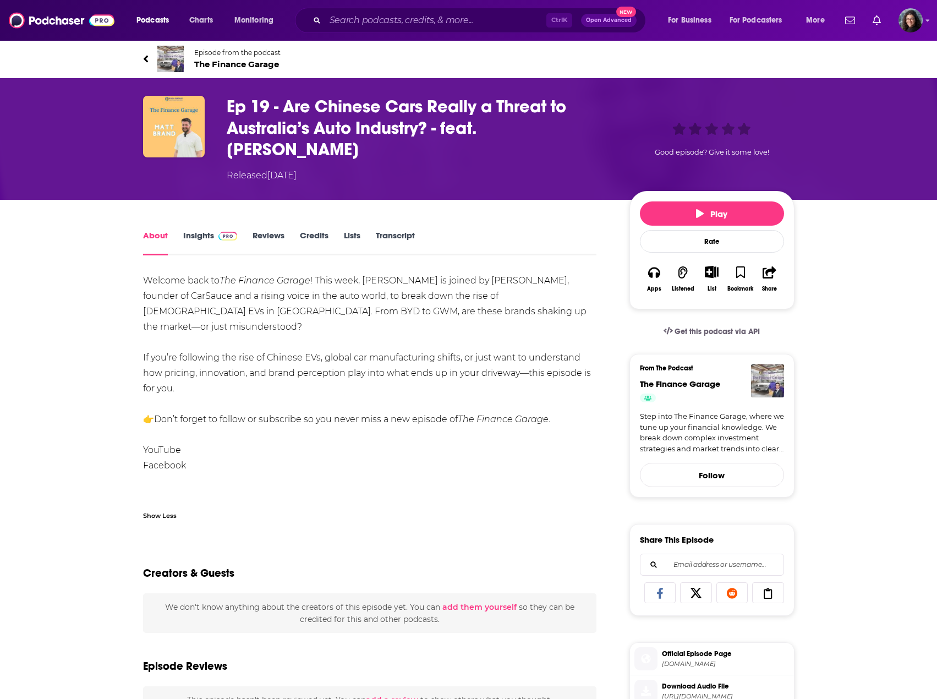
click at [726, 411] on link "Step into The Finance Garage, where we tune up your financial knowledge. We bre…" at bounding box center [712, 432] width 144 height 43
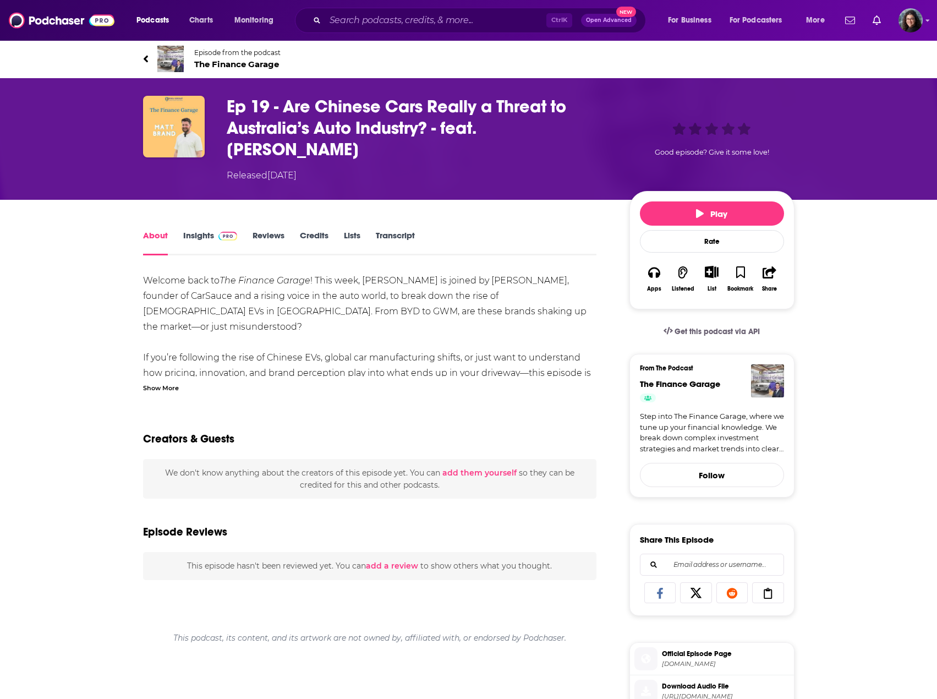
click at [167, 382] on div "Show More" at bounding box center [161, 387] width 36 height 10
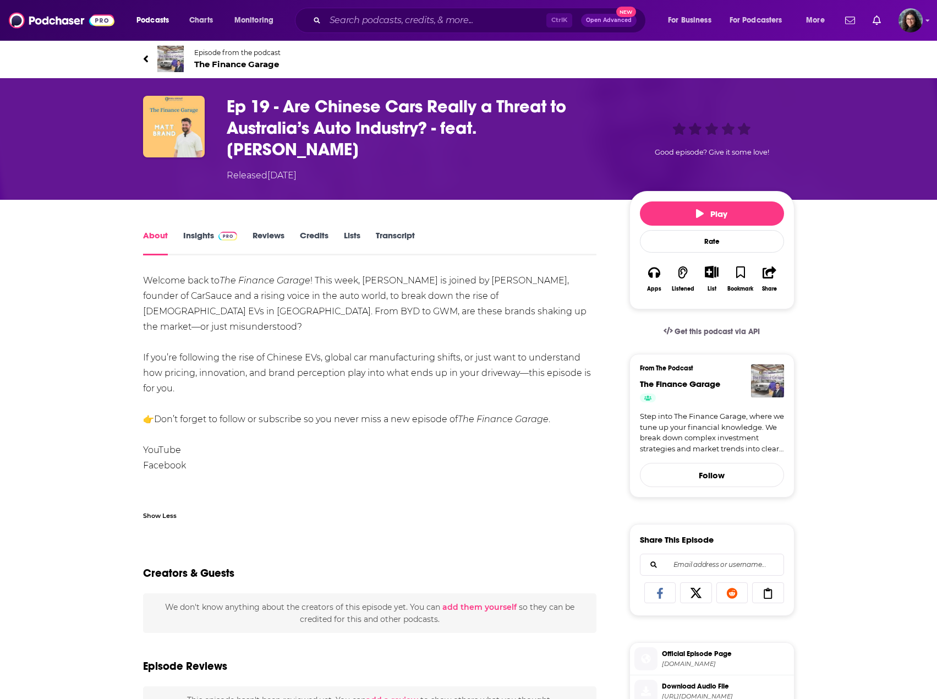
drag, startPoint x: 181, startPoint y: 353, endPoint x: 145, endPoint y: 256, distance: 103.4
click at [145, 273] on div "Welcome back to The Finance Garage ! This week, Jonathan is joined by Matt Bran…" at bounding box center [370, 396] width 454 height 246
copy div "Welcome back to The Finance Garage ! This week, Jonathan is joined by Matt Bran…"
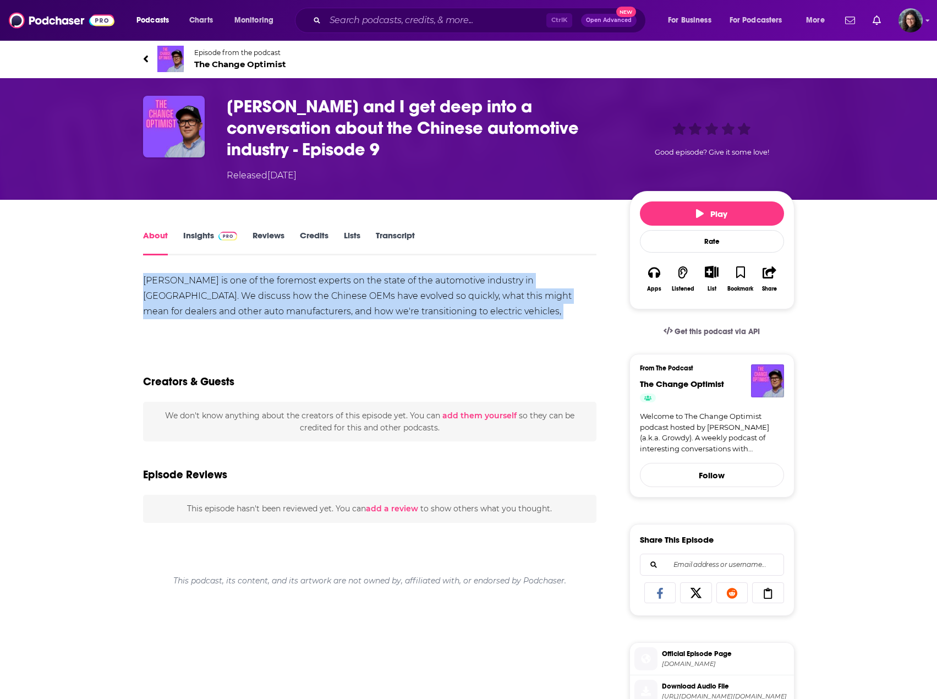
drag, startPoint x: 554, startPoint y: 311, endPoint x: 130, endPoint y: 275, distance: 425.2
click at [130, 275] on div "About Insights Reviews Credits Lists Transcript [PERSON_NAME] is one of the for…" at bounding box center [377, 658] width 504 height 860
copy div "[PERSON_NAME] is one of the foremost experts on the state of the automotive ind…"
click at [383, 238] on link "Transcript" at bounding box center [395, 242] width 39 height 25
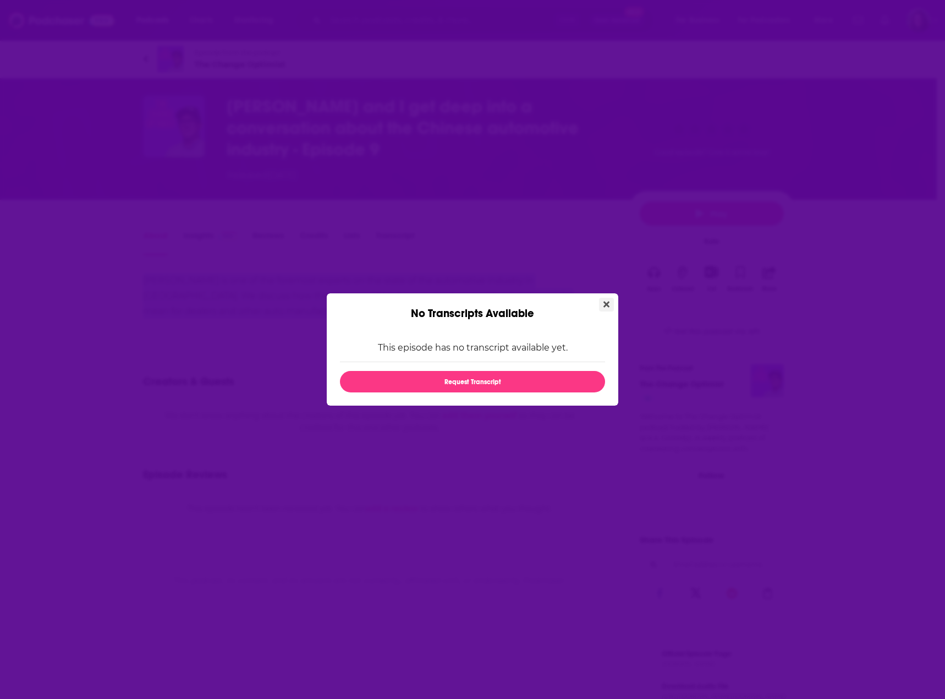
click at [607, 304] on icon "Close" at bounding box center [607, 304] width 6 height 6
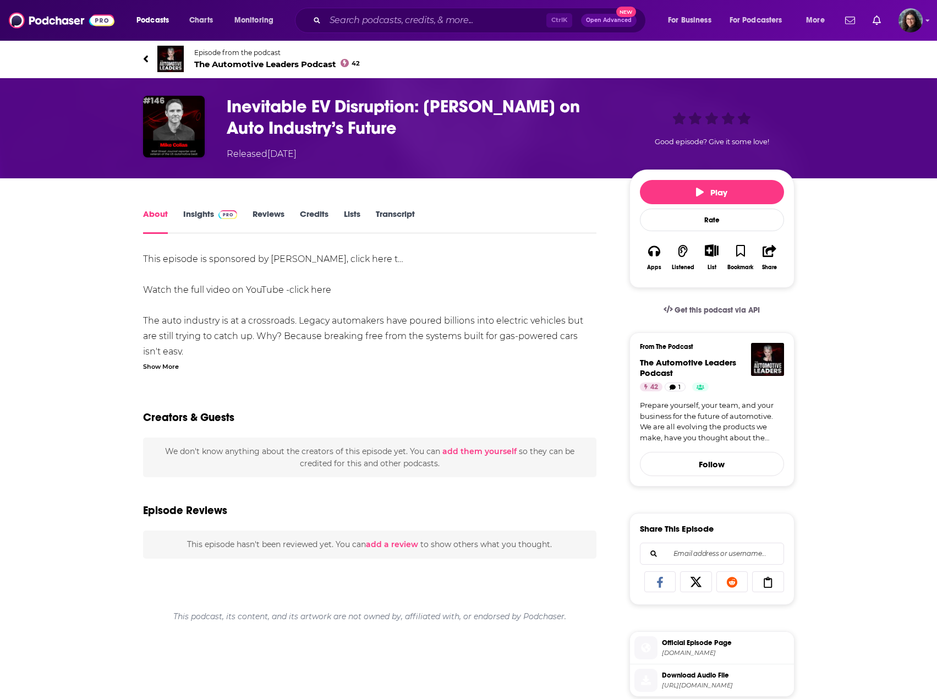
click at [161, 365] on div "Show More" at bounding box center [161, 365] width 36 height 10
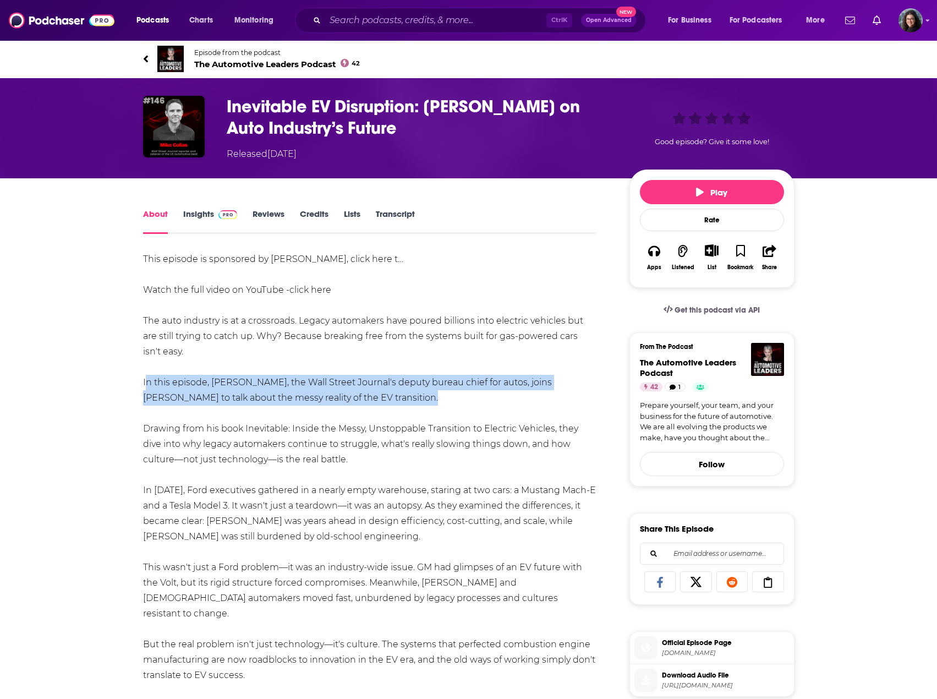
drag, startPoint x: 135, startPoint y: 381, endPoint x: 358, endPoint y: 392, distance: 223.1
copy div "In this episode, Mike Colias, the Wall Street Journal's deputy bureau chief for…"
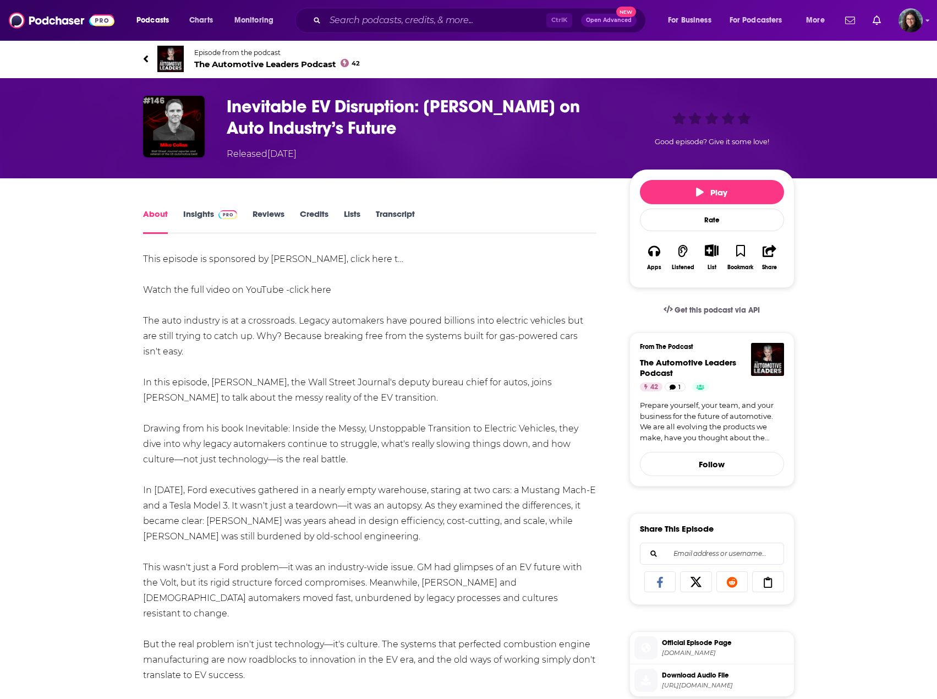
click at [387, 215] on link "Transcript" at bounding box center [395, 221] width 39 height 25
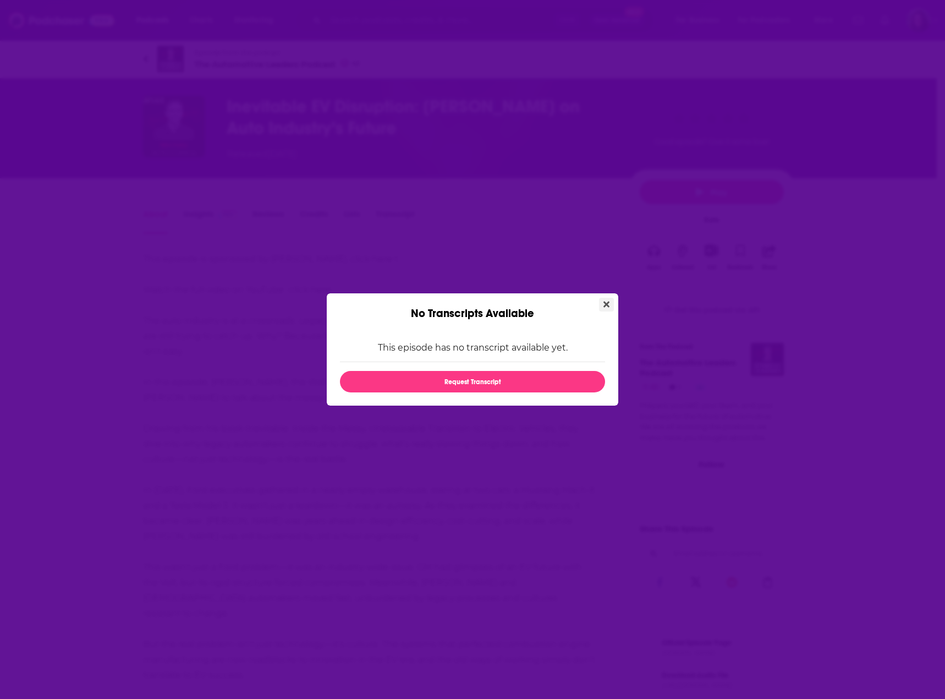
click at [606, 303] on icon "Close" at bounding box center [607, 304] width 6 height 6
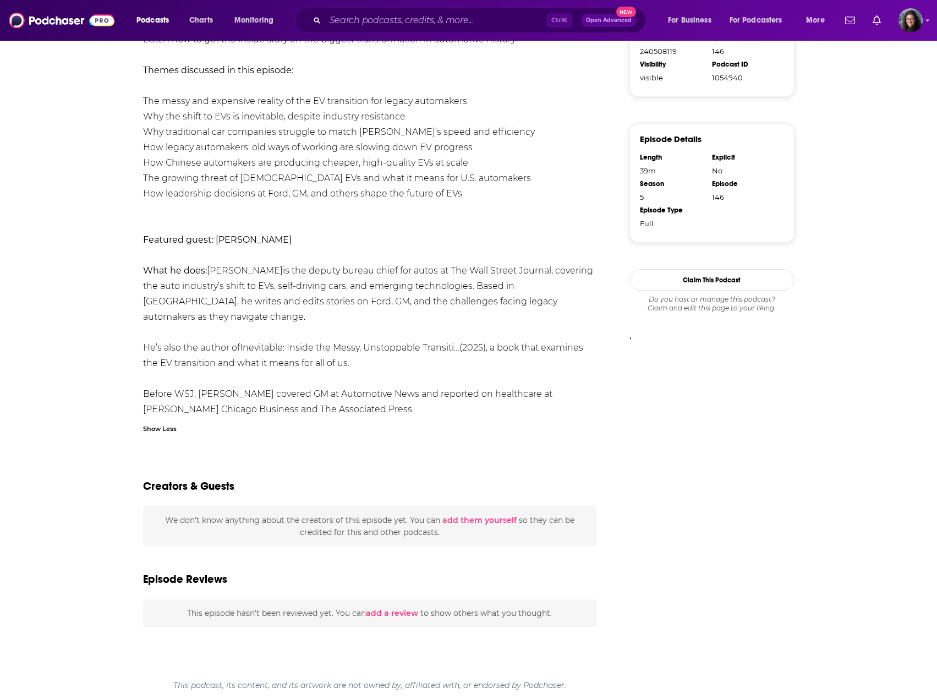
scroll to position [156, 0]
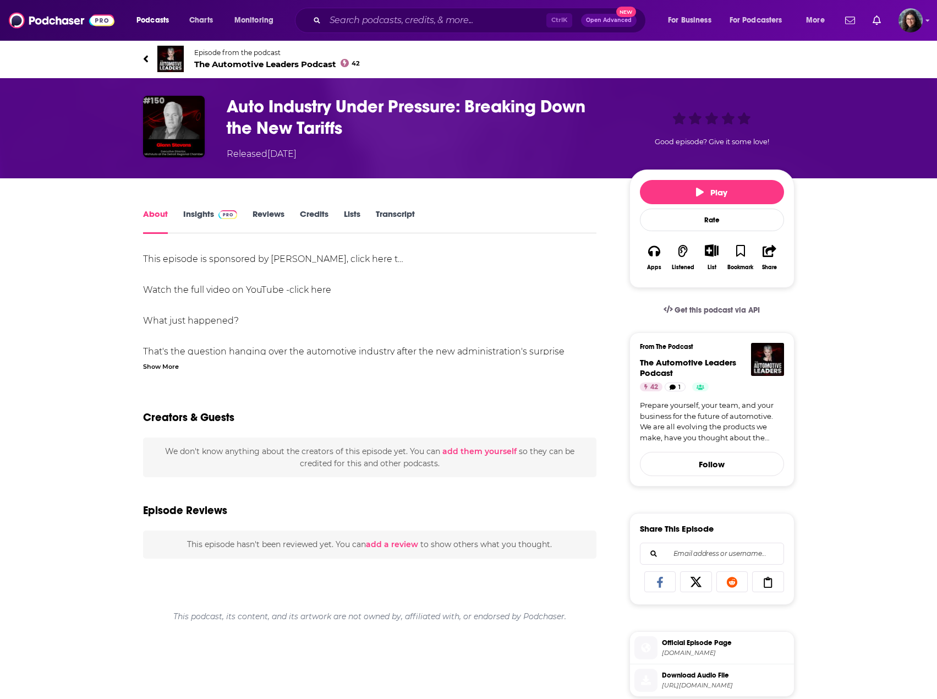
click at [169, 365] on div "Show More" at bounding box center [161, 365] width 36 height 10
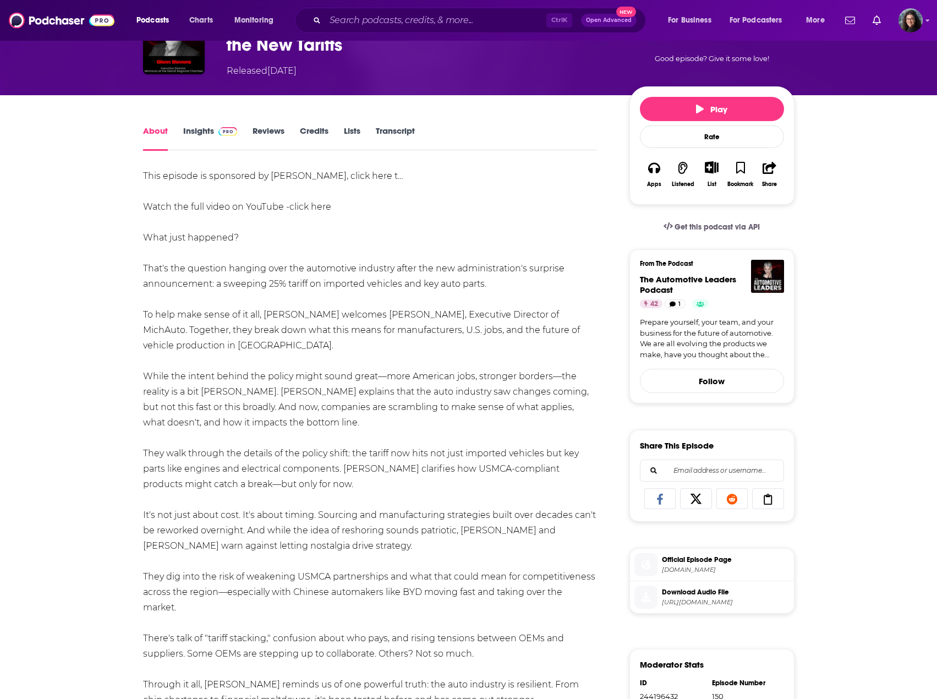
scroll to position [55, 0]
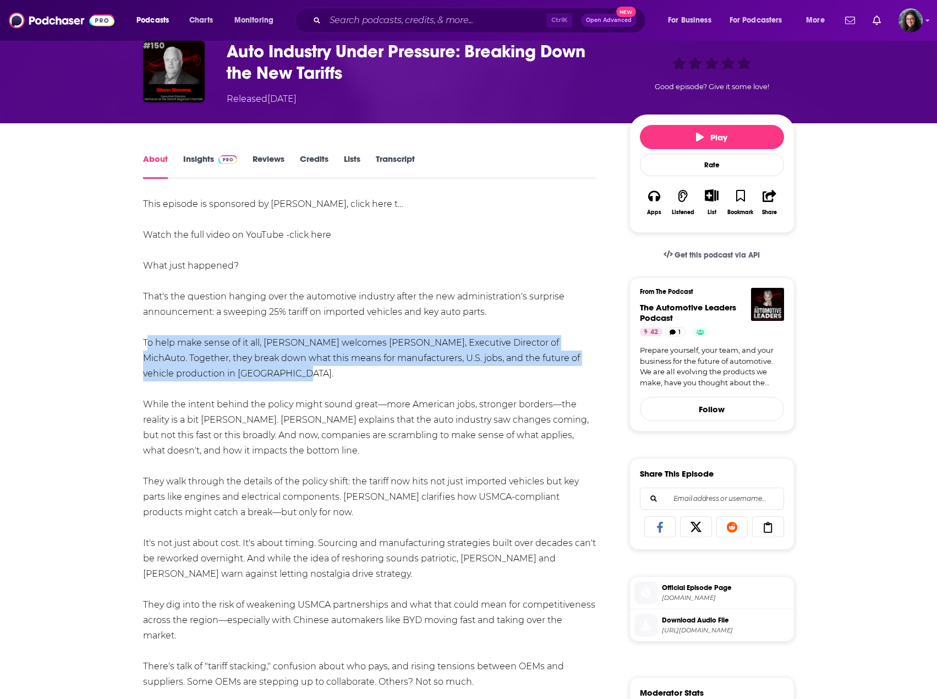
drag, startPoint x: 140, startPoint y: 342, endPoint x: 255, endPoint y: 372, distance: 119.4
copy div "To help make sense of it all, Jan Griffiths welcomes Glenn Stevens Jr., Executi…"
drag, startPoint x: 185, startPoint y: 636, endPoint x: 137, endPoint y: 602, distance: 58.9
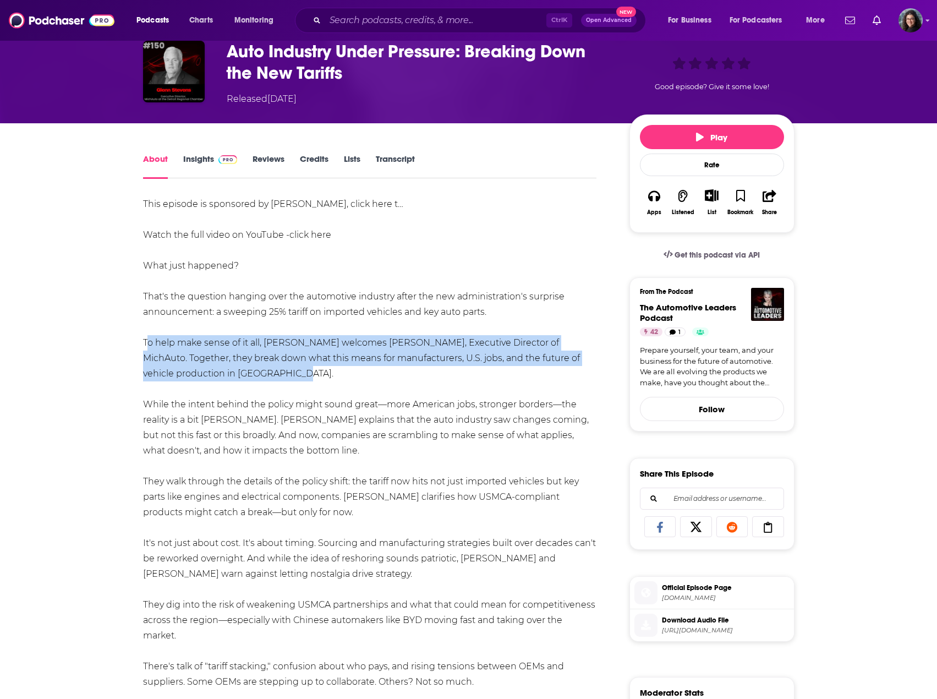
copy div "They dig into the risk of weakening USMCA partnerships and what that could mean…"
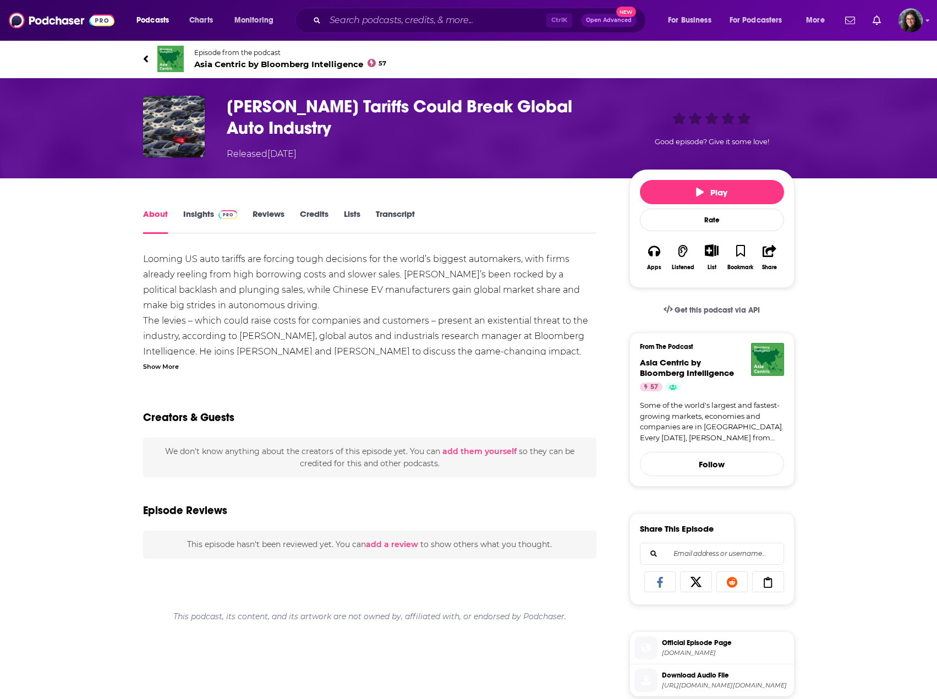
click at [172, 364] on div "Show More" at bounding box center [161, 365] width 36 height 10
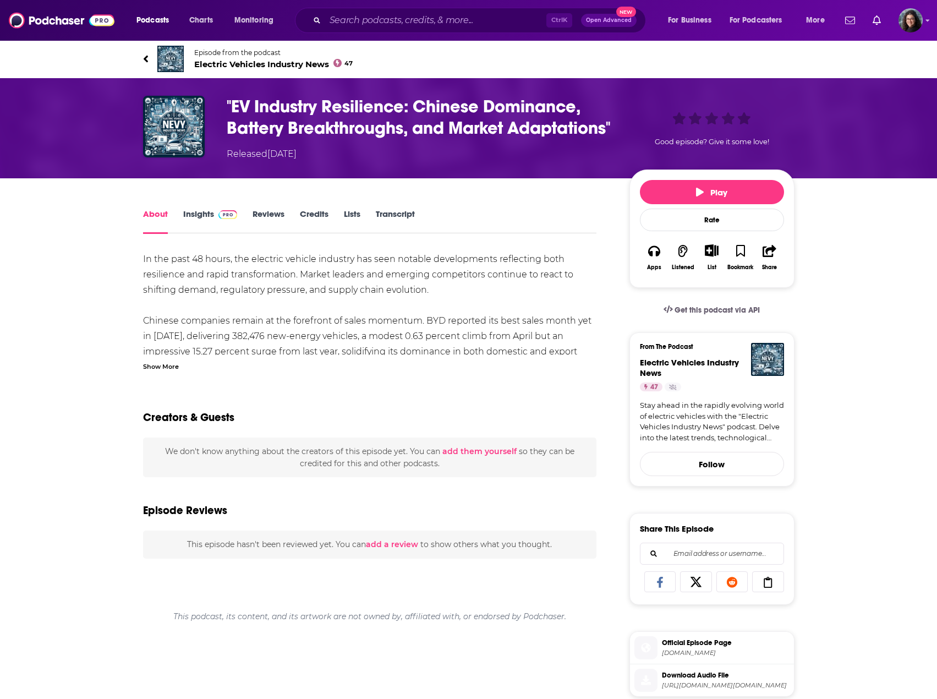
click at [171, 371] on div "Show More" at bounding box center [161, 365] width 36 height 10
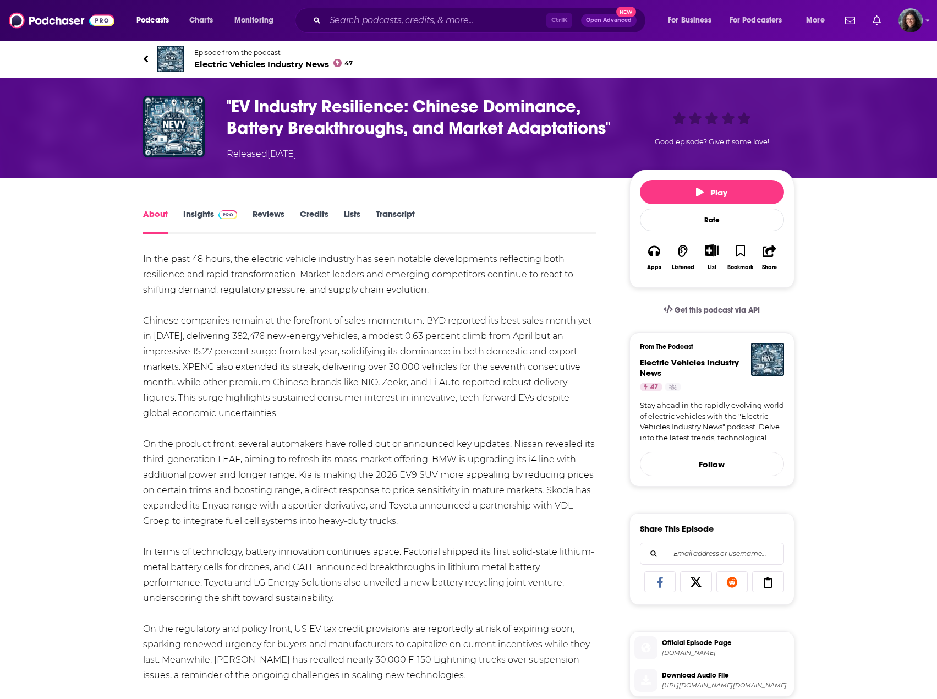
click at [386, 231] on link "Transcript" at bounding box center [395, 221] width 39 height 25
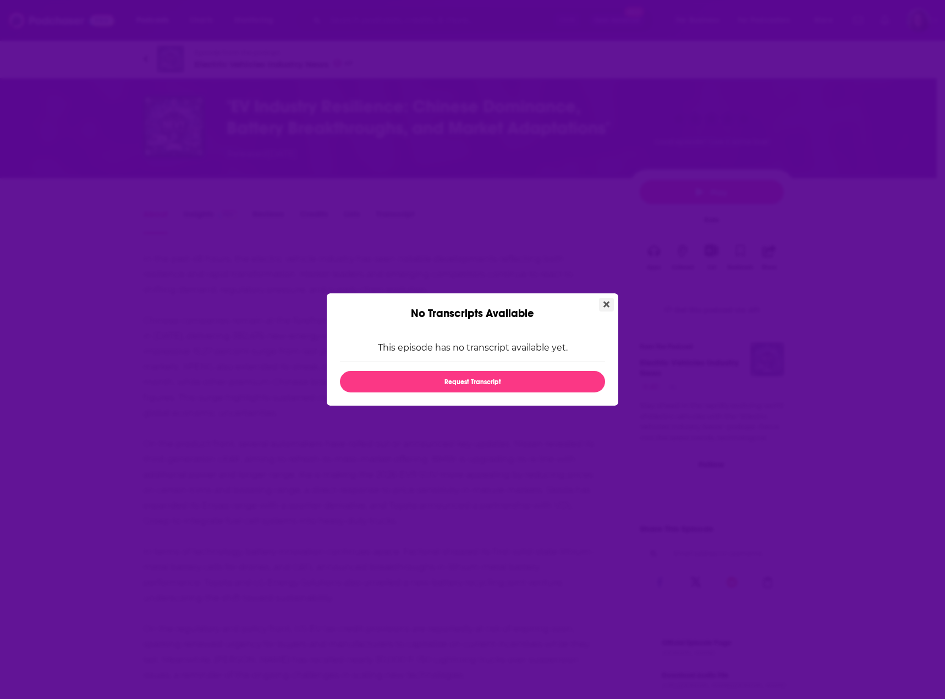
click at [611, 303] on button "Close" at bounding box center [606, 305] width 15 height 14
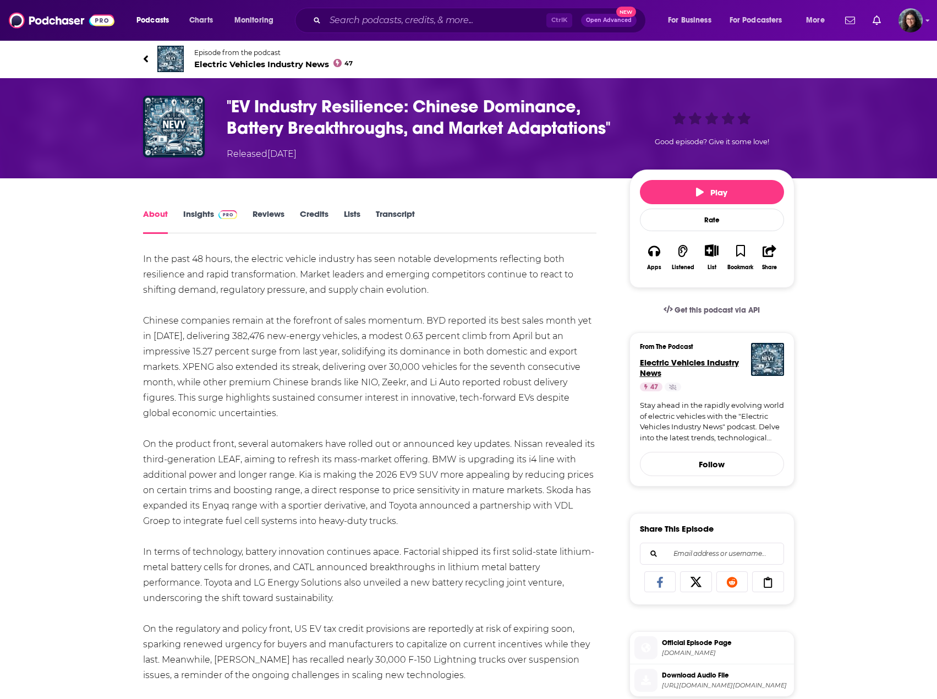
click at [658, 378] on span "Electric Vehicles Industry News" at bounding box center [689, 367] width 99 height 21
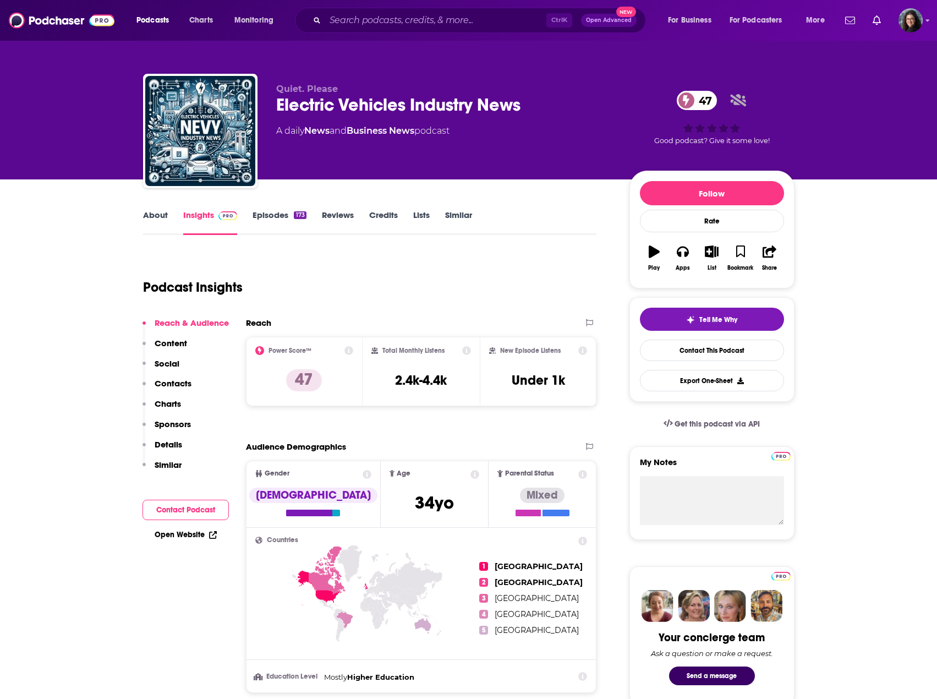
click at [150, 215] on link "About" at bounding box center [155, 222] width 25 height 25
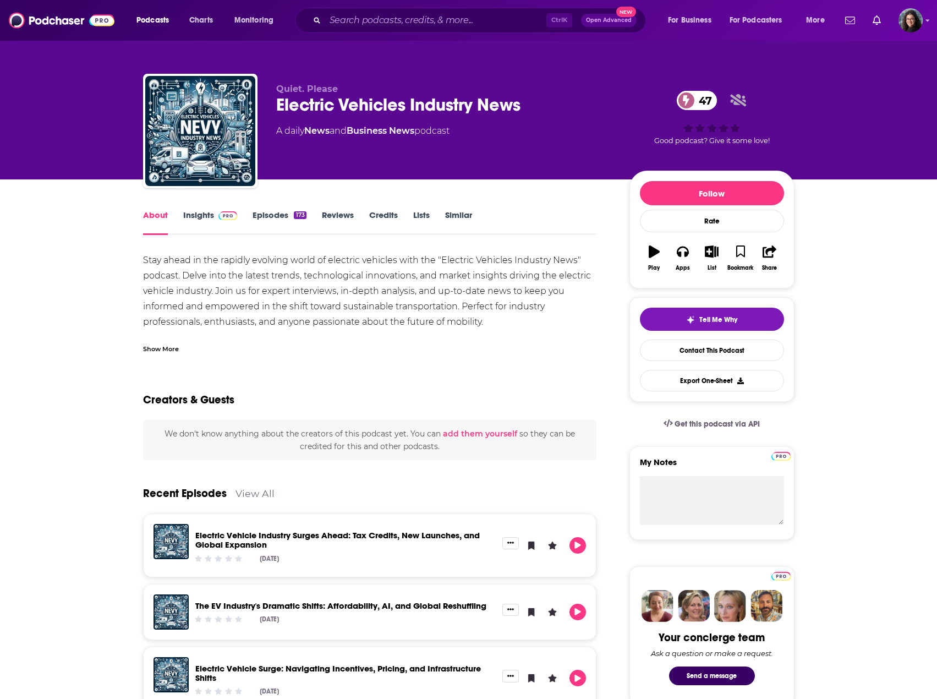
click at [156, 350] on div "Show More" at bounding box center [161, 348] width 36 height 10
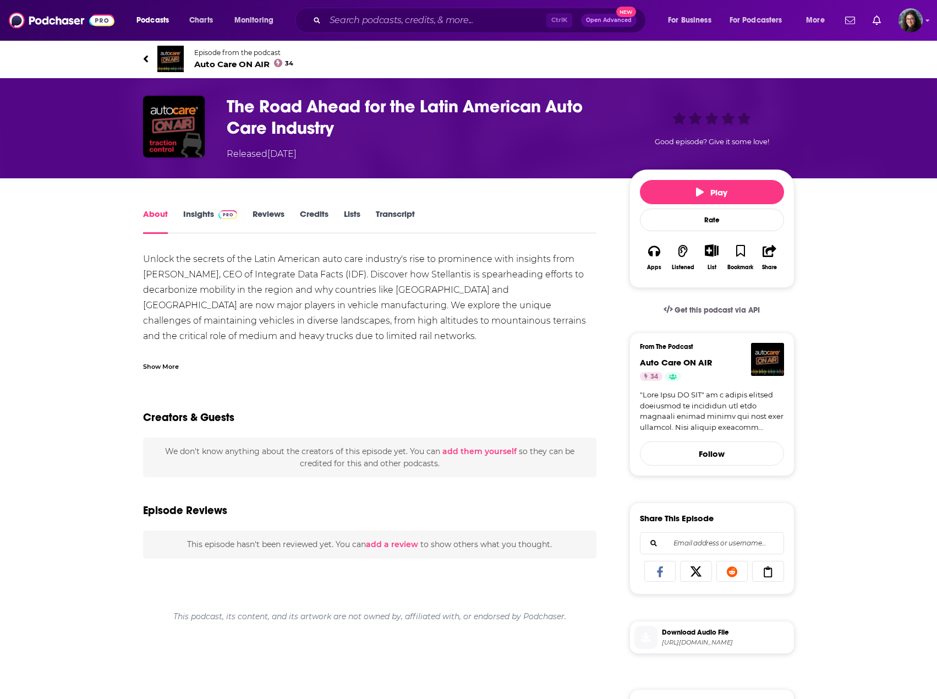
drag, startPoint x: 163, startPoint y: 365, endPoint x: 178, endPoint y: 368, distance: 15.1
click at [163, 365] on div "Show More" at bounding box center [161, 365] width 36 height 10
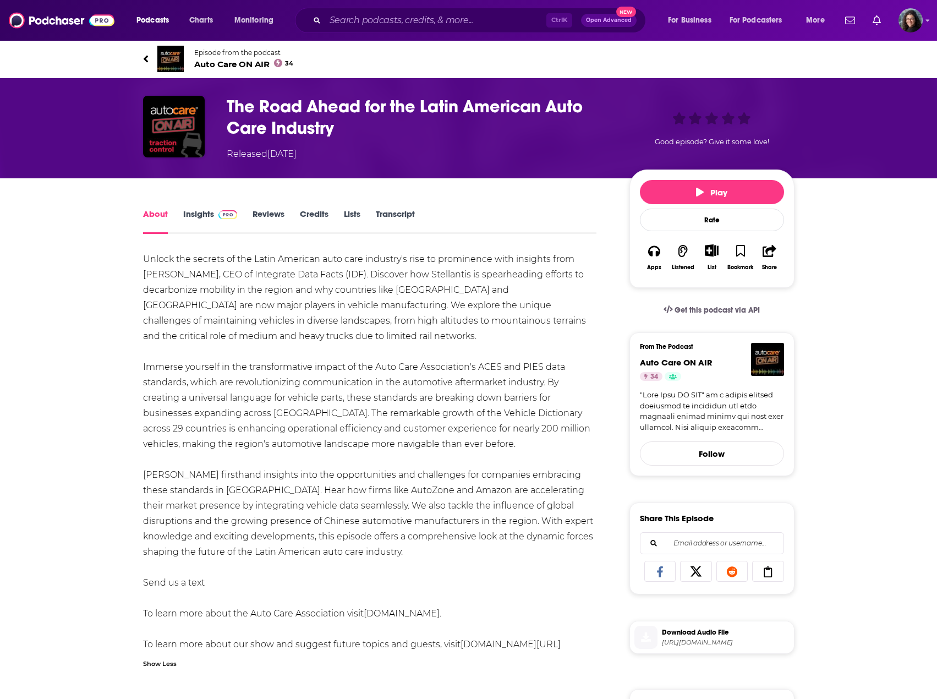
click at [697, 410] on link at bounding box center [712, 411] width 144 height 43
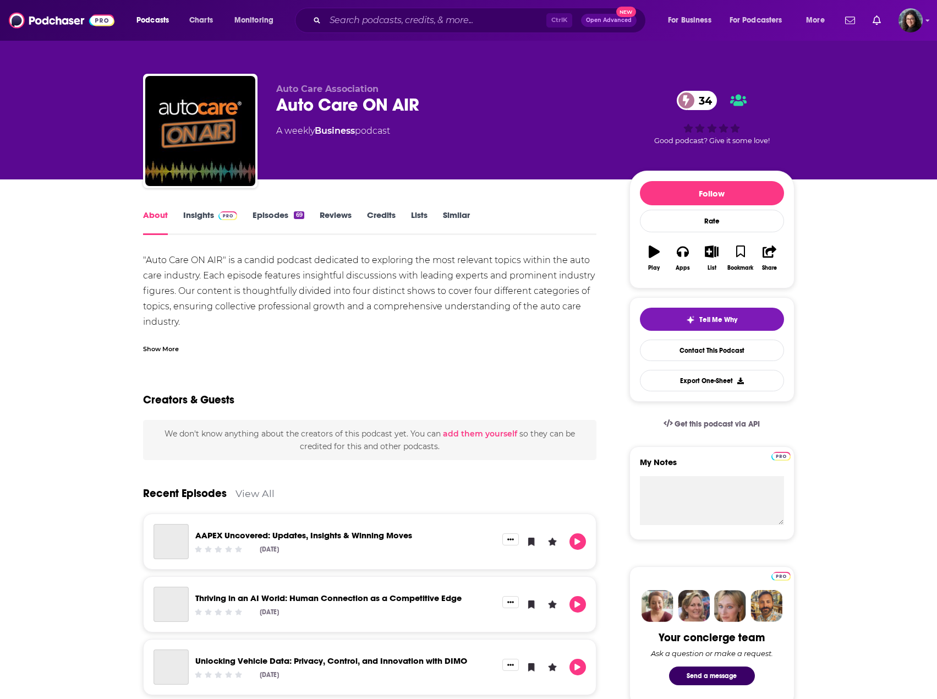
click at [169, 350] on div "Show More" at bounding box center [161, 348] width 36 height 10
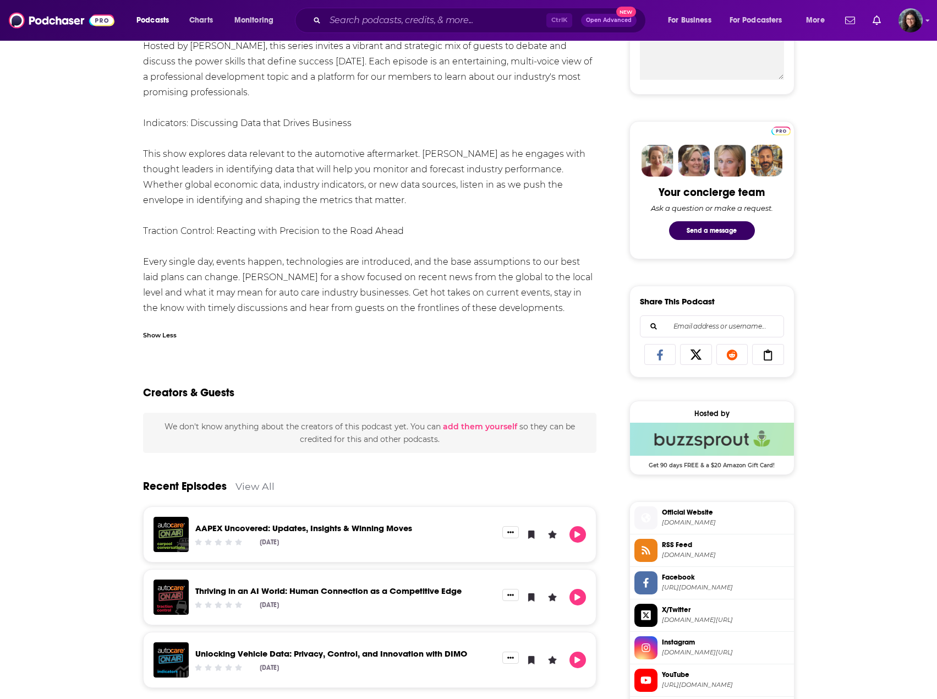
scroll to position [495, 0]
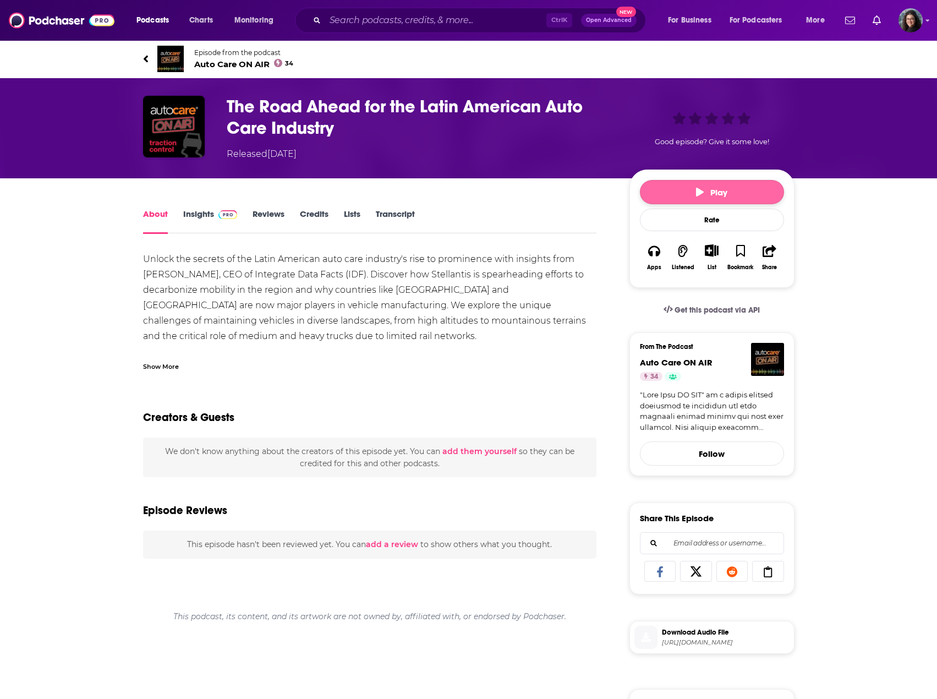
click at [666, 190] on button "Play" at bounding box center [712, 192] width 144 height 24
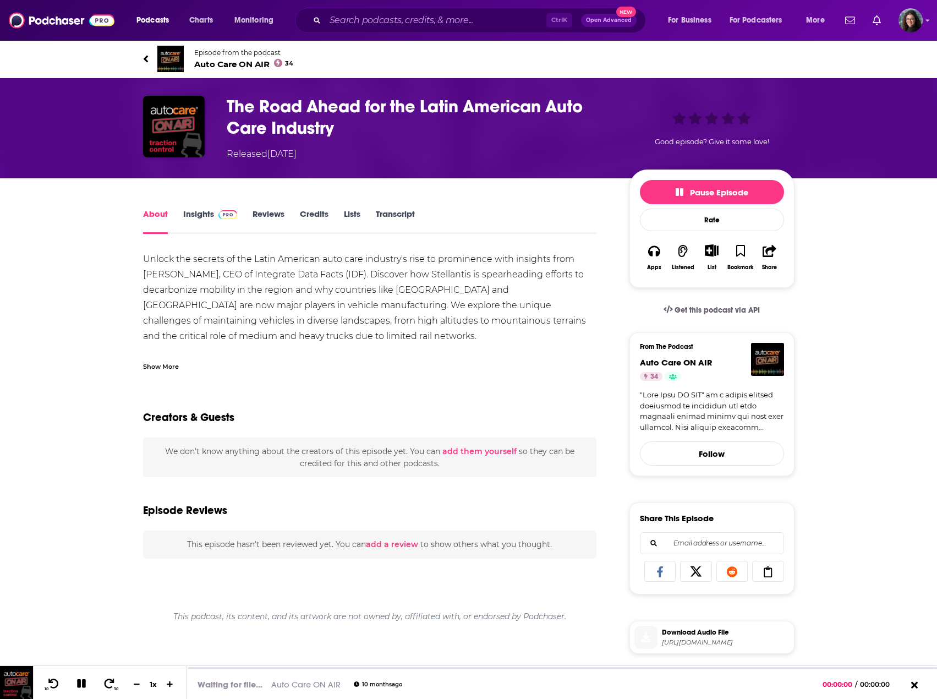
click at [165, 364] on div "Show More" at bounding box center [161, 365] width 36 height 10
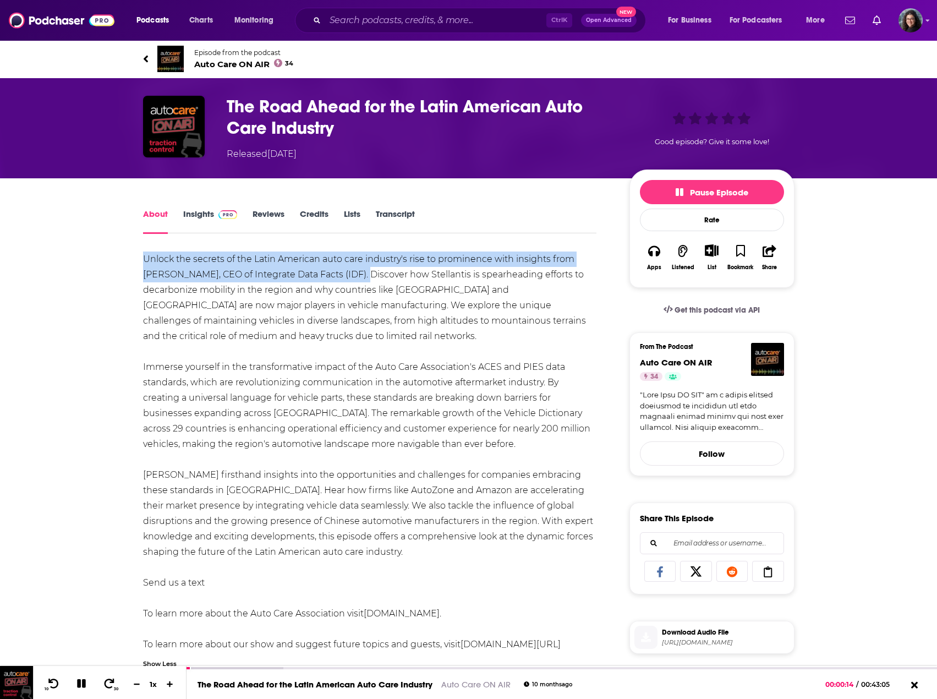
drag, startPoint x: 139, startPoint y: 256, endPoint x: 355, endPoint y: 274, distance: 217.0
click at [355, 274] on div "About Insights Reviews Credits Lists Transcript Unlock the secrets of the Latin…" at bounding box center [377, 620] width 504 height 827
copy div "Unlock the secrets of the Latin American auto care industry's rise to prominenc…"
click at [238, 460] on div "Unlock the secrets of the Latin American auto care industry's rise to prominenc…" at bounding box center [370, 451] width 454 height 401
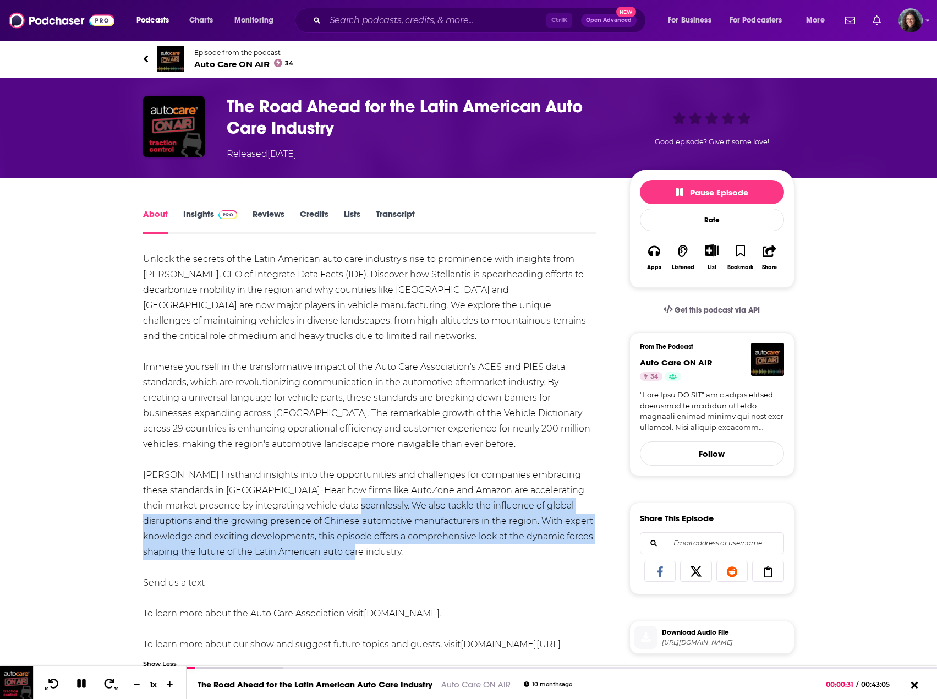
drag, startPoint x: 301, startPoint y: 503, endPoint x: 415, endPoint y: 548, distance: 122.5
click at [415, 548] on div "Unlock the secrets of the Latin American auto care industry's rise to prominenc…" at bounding box center [370, 451] width 454 height 401
copy div "We also tackle the influence of global disruptions and the growing presence of …"
click at [684, 408] on link at bounding box center [712, 411] width 144 height 43
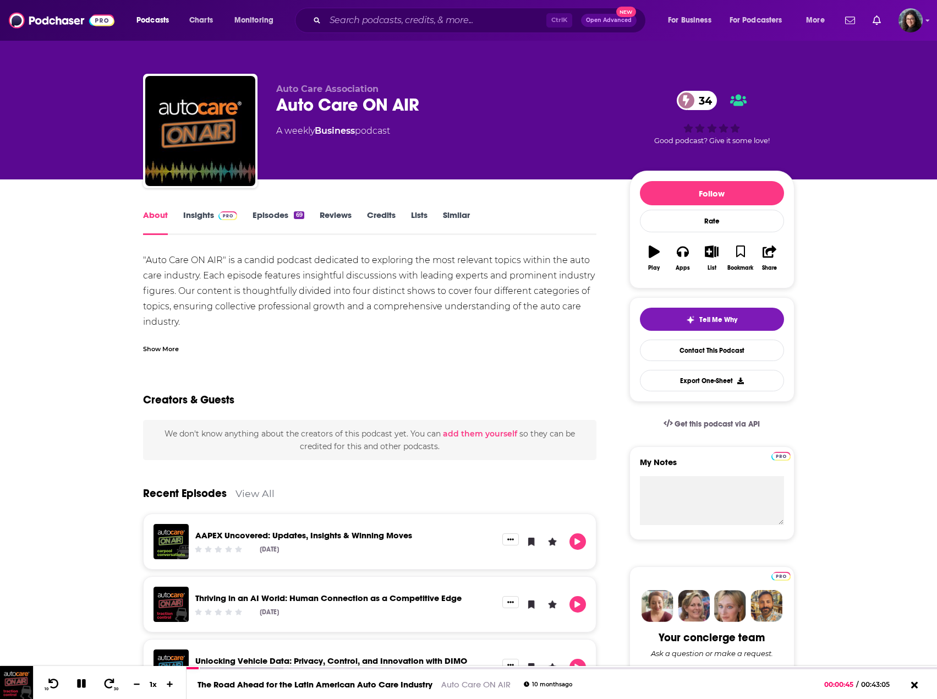
click at [179, 348] on div "Show More" at bounding box center [370, 344] width 454 height 19
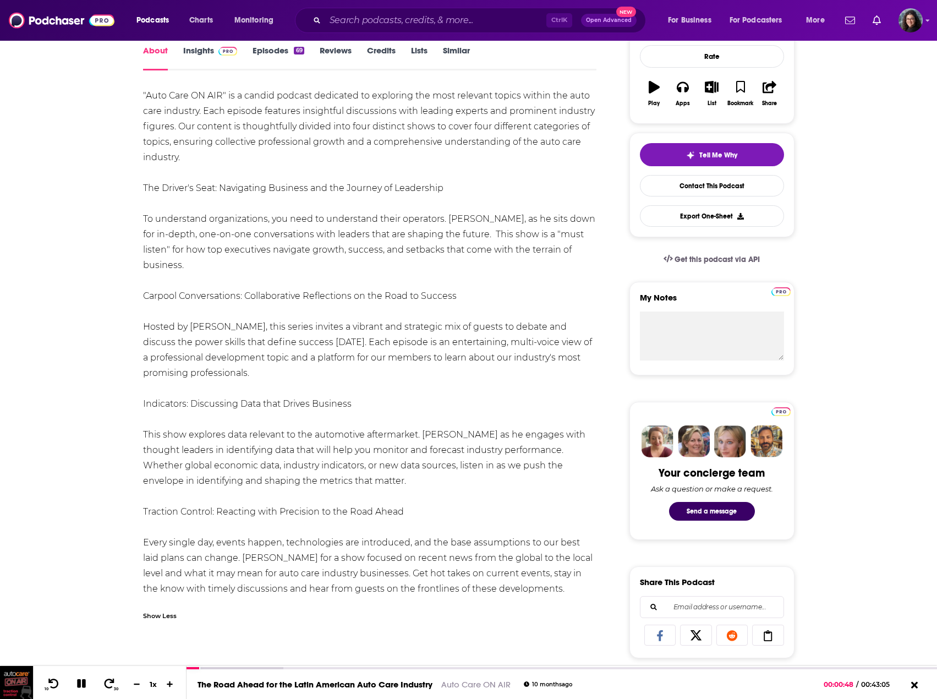
scroll to position [165, 0]
drag, startPoint x: 246, startPoint y: 558, endPoint x: 298, endPoint y: 559, distance: 51.7
click at [298, 559] on div ""Auto Care ON AIR" is a candid podcast dedicated to exploring the most relevant…" at bounding box center [370, 341] width 454 height 508
copy div "Stacey Miller"
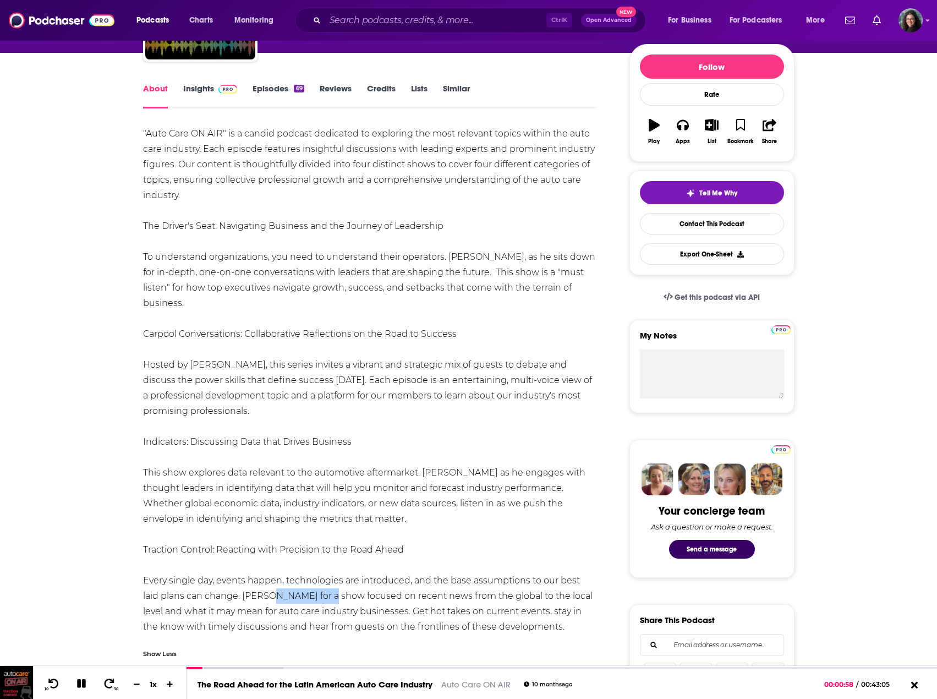
scroll to position [0, 0]
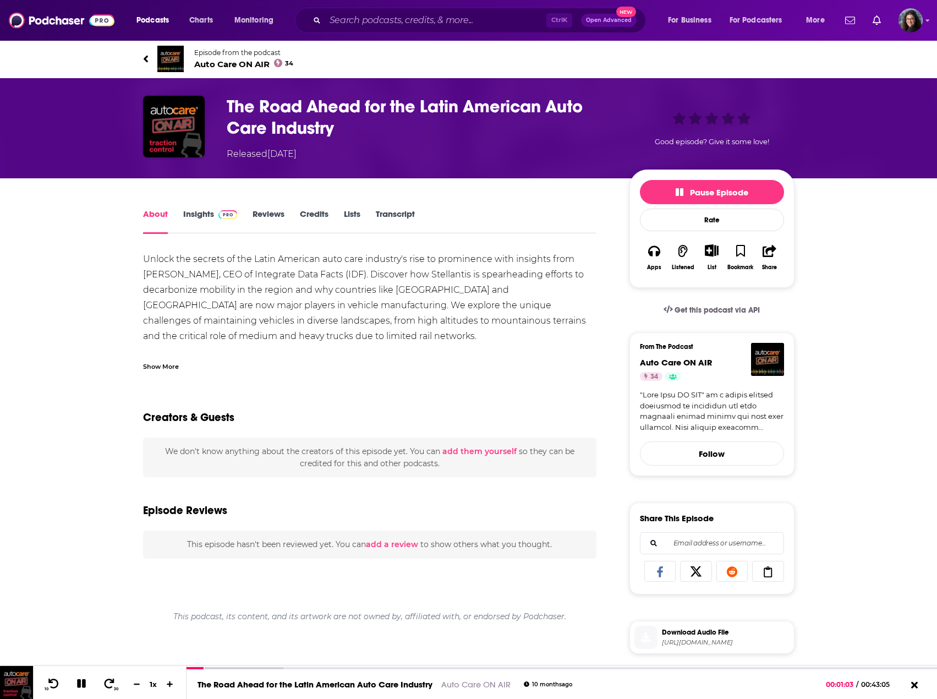
click at [396, 215] on link "Transcript" at bounding box center [395, 221] width 39 height 25
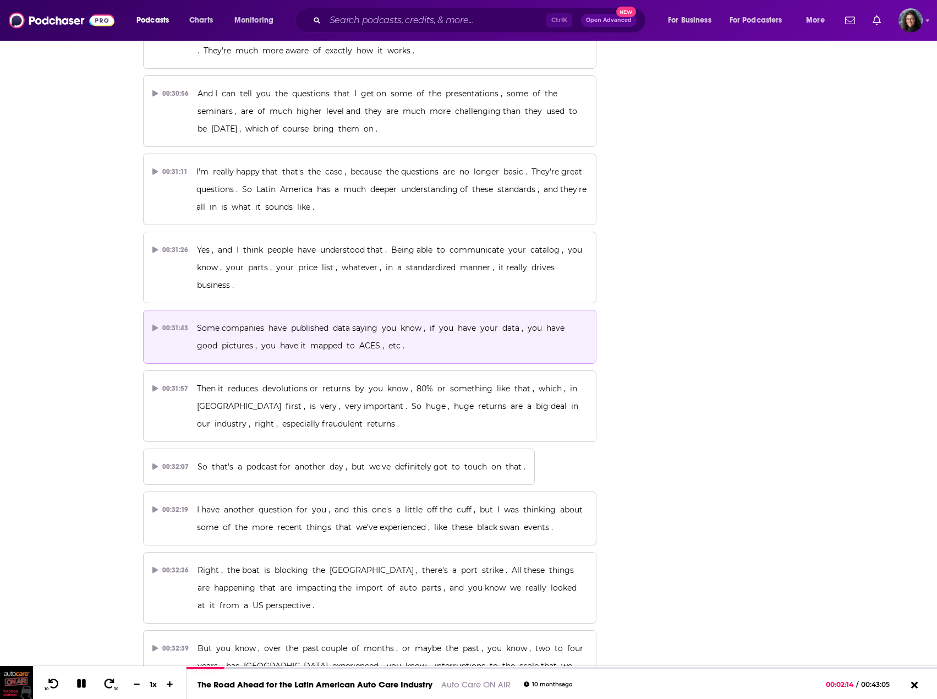
scroll to position [10340, 0]
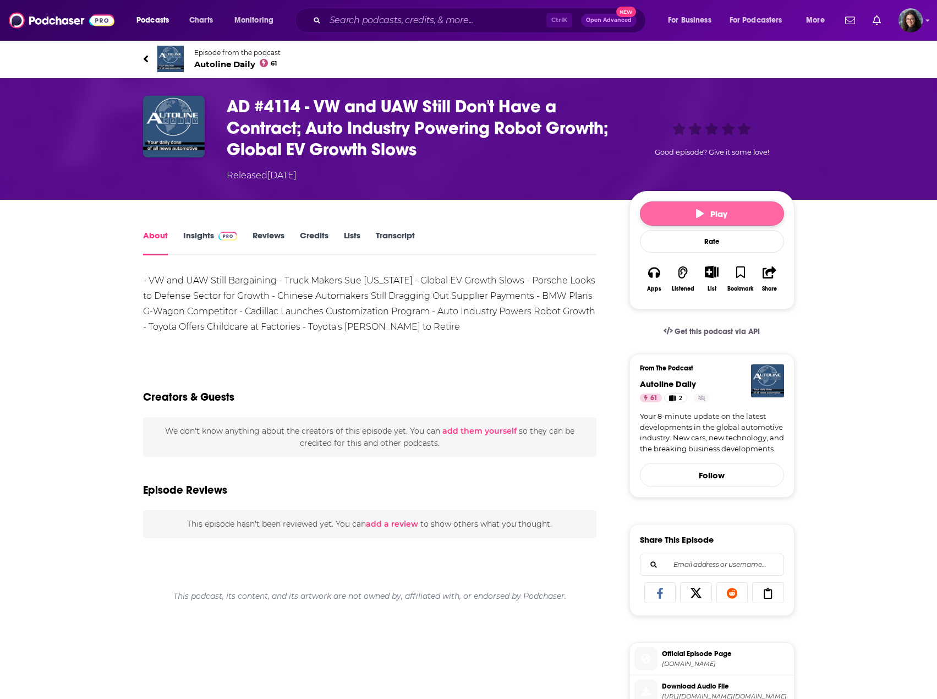
click at [696, 214] on icon "button" at bounding box center [700, 213] width 8 height 9
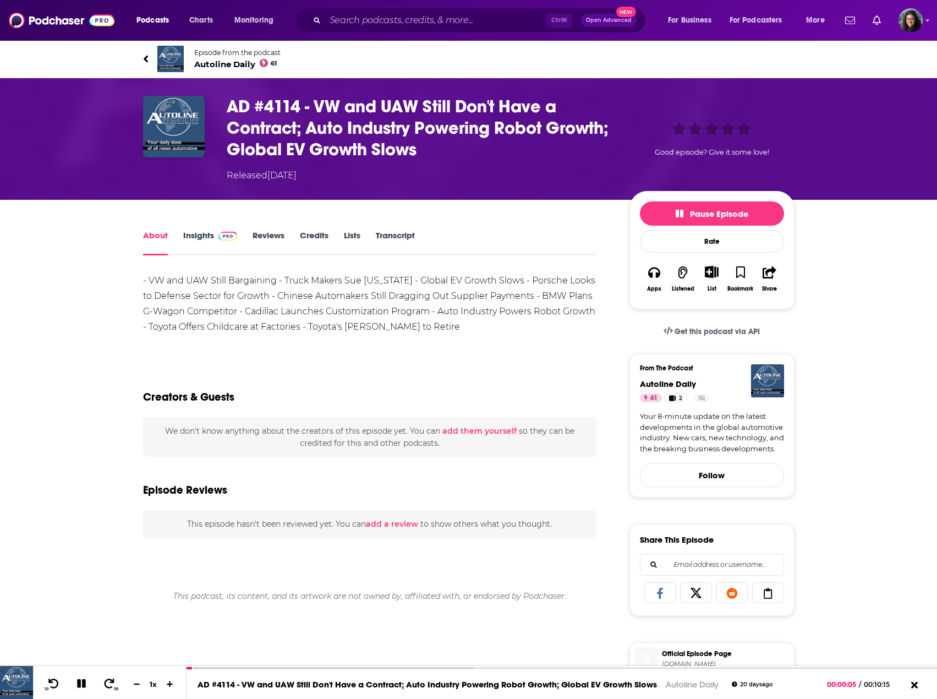
click at [705, 425] on link "Your 8-minute update on the latest developments in the global automotive indust…" at bounding box center [712, 432] width 144 height 43
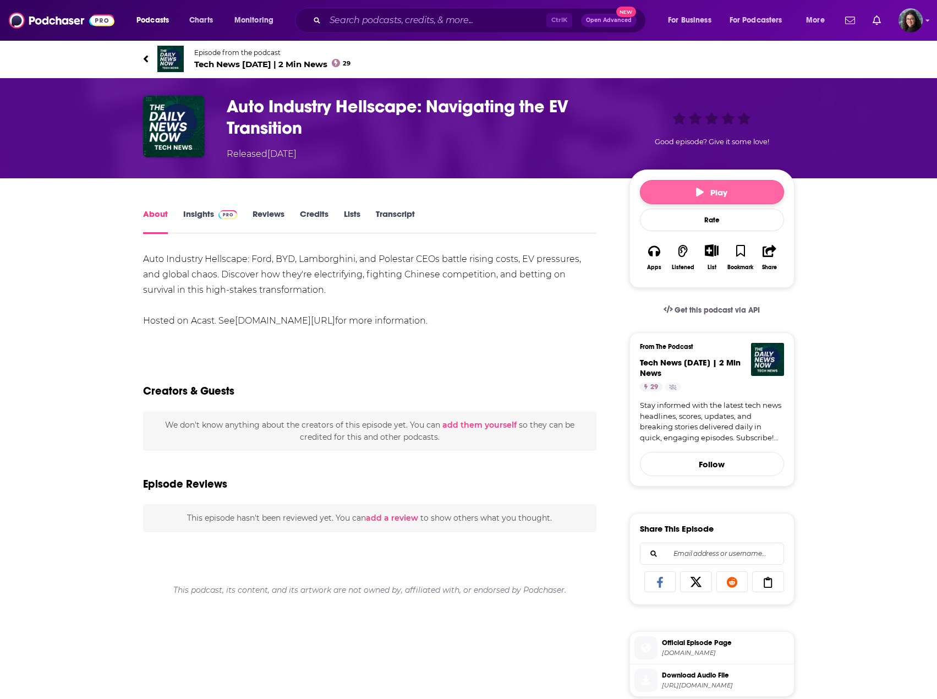
click at [671, 190] on button "Play" at bounding box center [712, 192] width 144 height 24
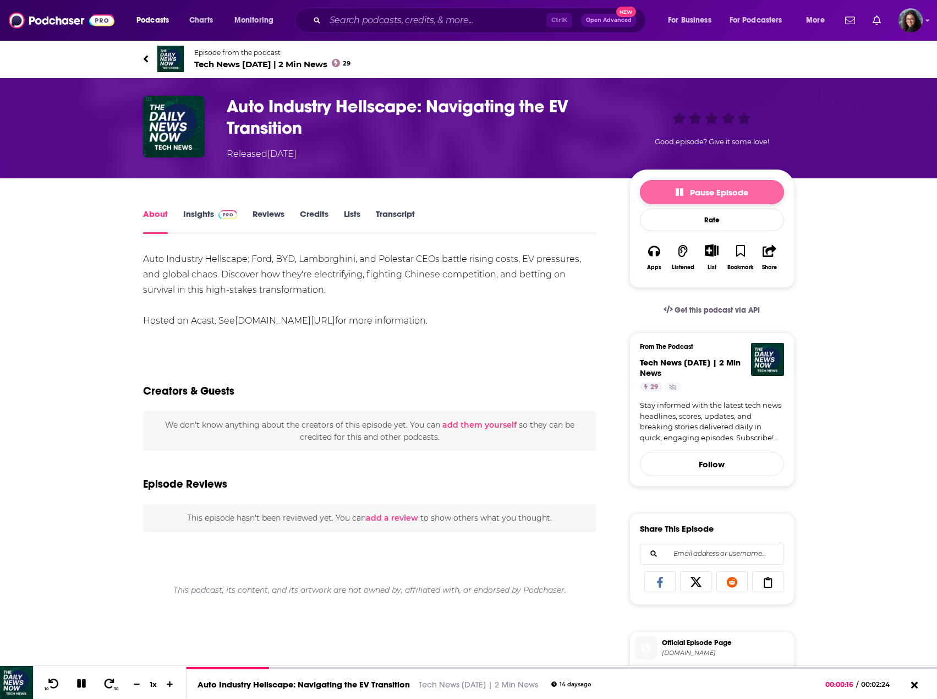
click at [694, 194] on span "Pause Episode" at bounding box center [712, 192] width 73 height 10
